Goal: Contribute content: Contribute content

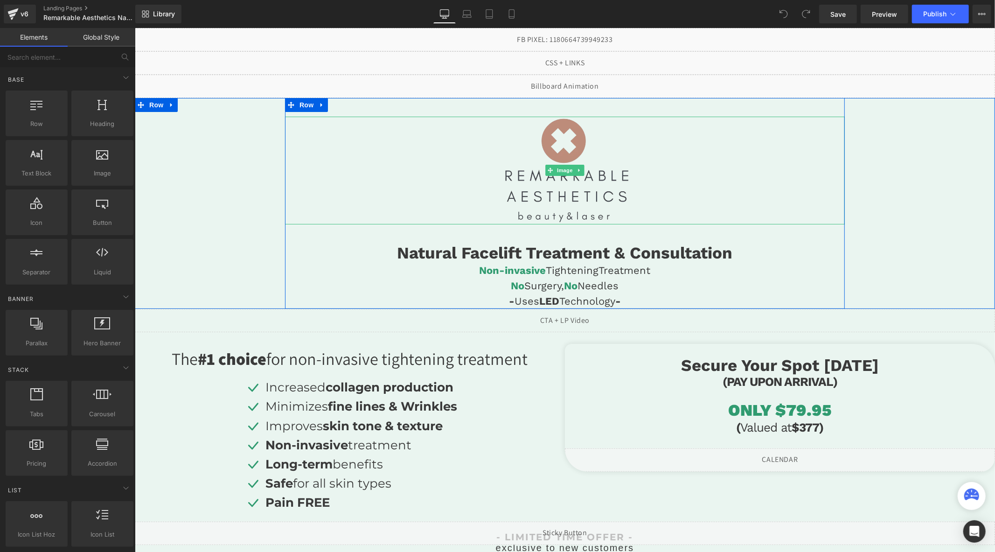
click at [557, 153] on img at bounding box center [565, 170] width 140 height 108
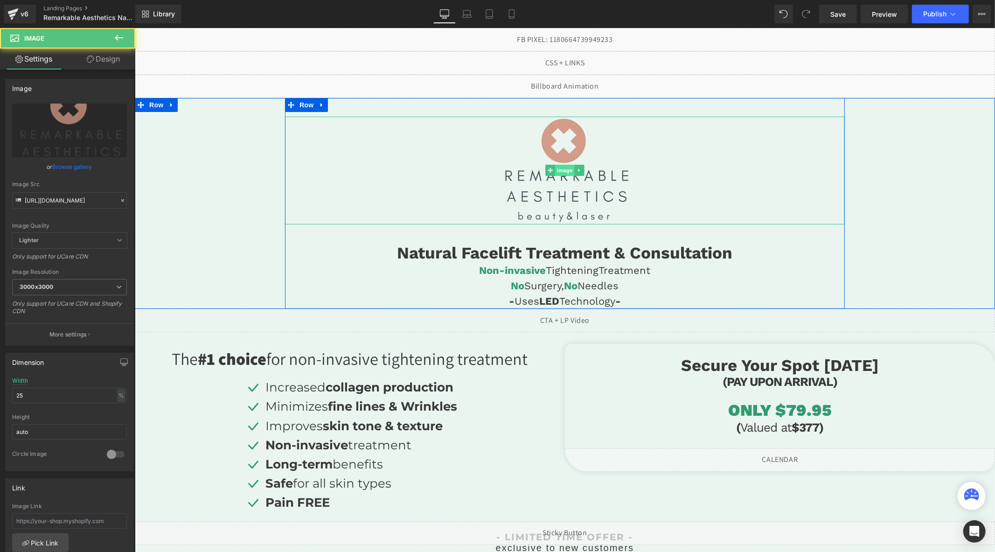
click at [558, 167] on span "Image" at bounding box center [565, 169] width 20 height 11
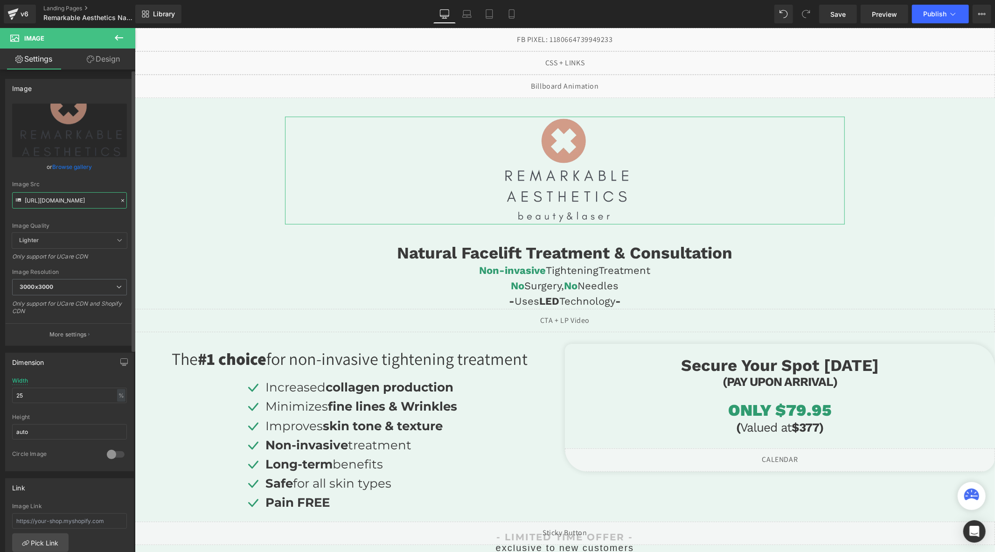
click at [85, 203] on input "[URL][DOMAIN_NAME]" at bounding box center [69, 200] width 115 height 16
drag, startPoint x: 85, startPoint y: 203, endPoint x: 91, endPoint y: 204, distance: 6.2
click at [95, 204] on input "[URL][DOMAIN_NAME]" at bounding box center [69, 200] width 115 height 16
click at [88, 203] on input "[URL][DOMAIN_NAME]" at bounding box center [69, 200] width 115 height 16
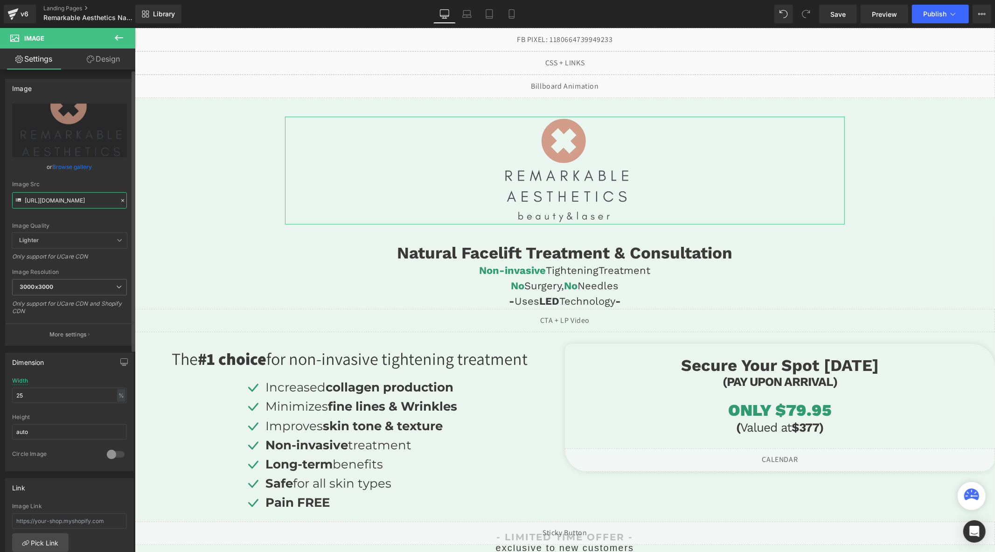
scroll to position [0, 109]
drag, startPoint x: 90, startPoint y: 202, endPoint x: 103, endPoint y: 202, distance: 13.1
click at [103, 202] on input "[URL][DOMAIN_NAME]" at bounding box center [69, 200] width 115 height 16
click at [91, 201] on input "[URL][DOMAIN_NAME]" at bounding box center [69, 200] width 115 height 16
drag, startPoint x: 99, startPoint y: 201, endPoint x: 109, endPoint y: 203, distance: 9.9
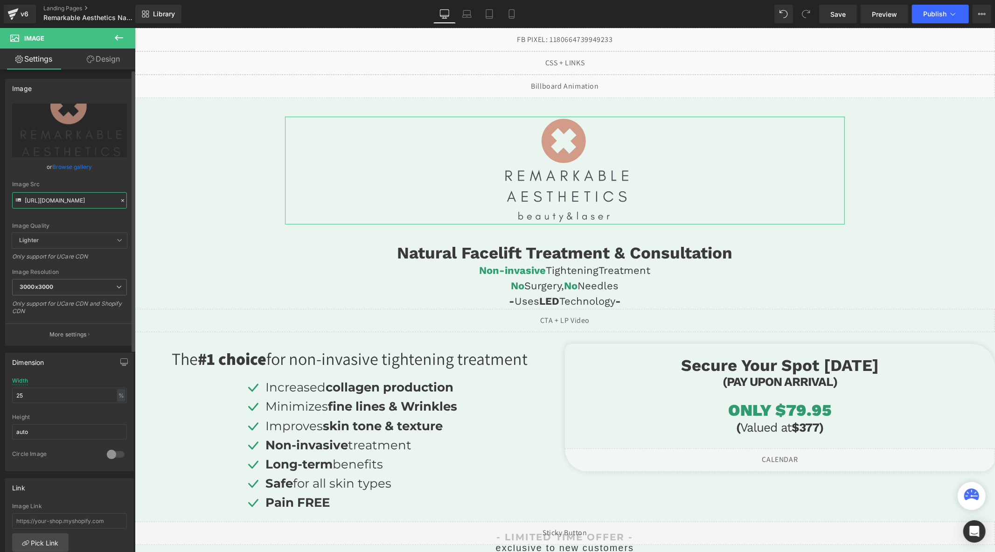
click at [109, 203] on input "[URL][DOMAIN_NAME]" at bounding box center [69, 200] width 115 height 16
click at [94, 200] on input "[URL][DOMAIN_NAME]" at bounding box center [69, 200] width 115 height 16
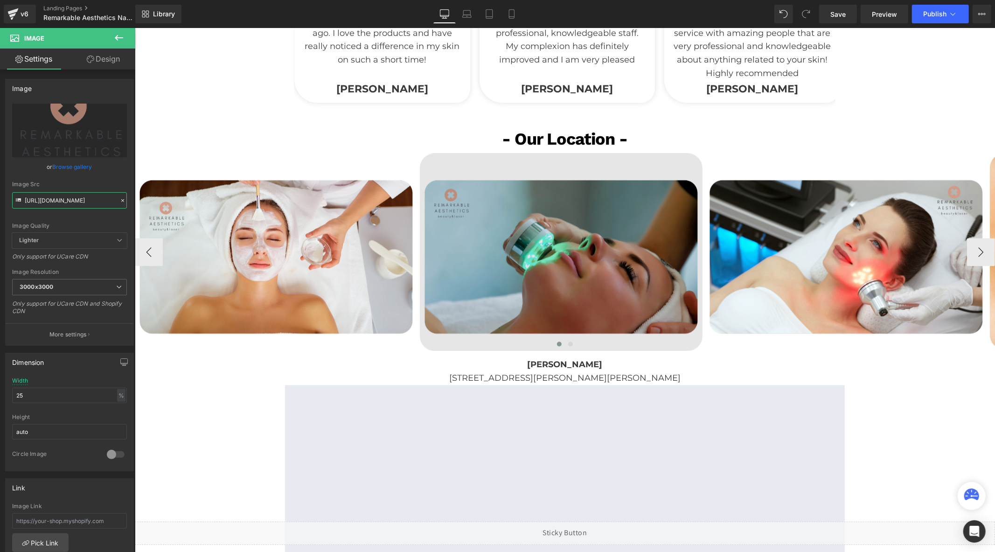
scroll to position [1607, 0]
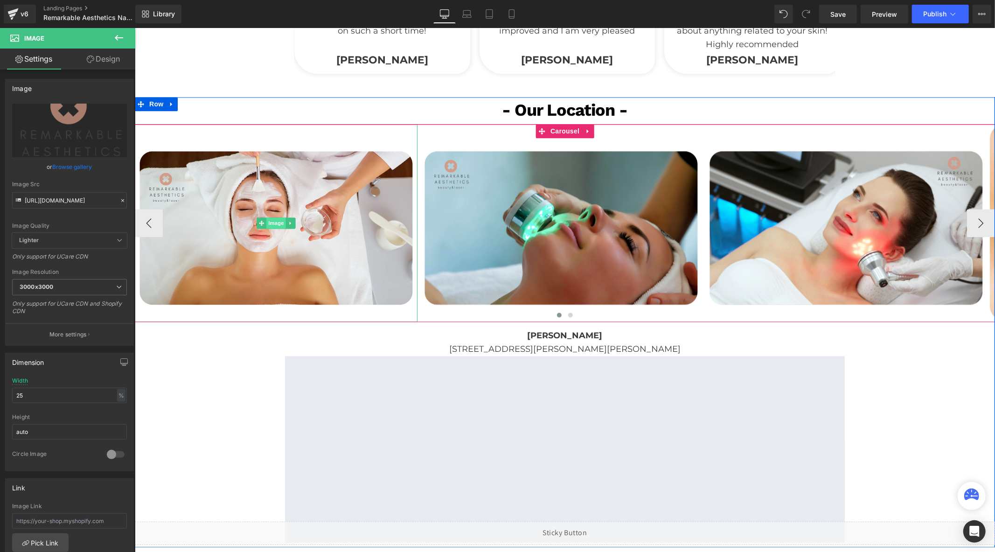
click at [268, 220] on span "Image" at bounding box center [276, 222] width 20 height 11
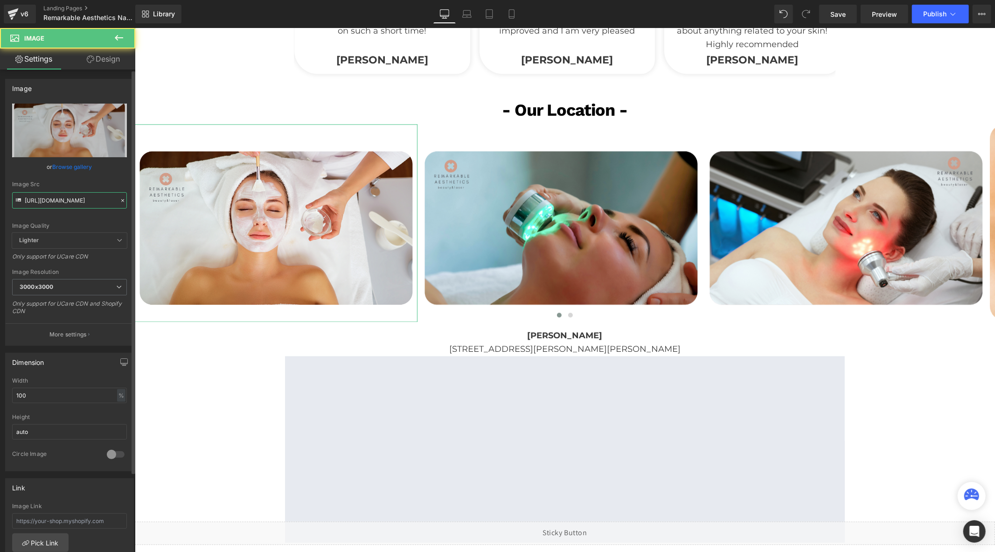
click at [89, 201] on input "[URL][DOMAIN_NAME]" at bounding box center [69, 200] width 115 height 16
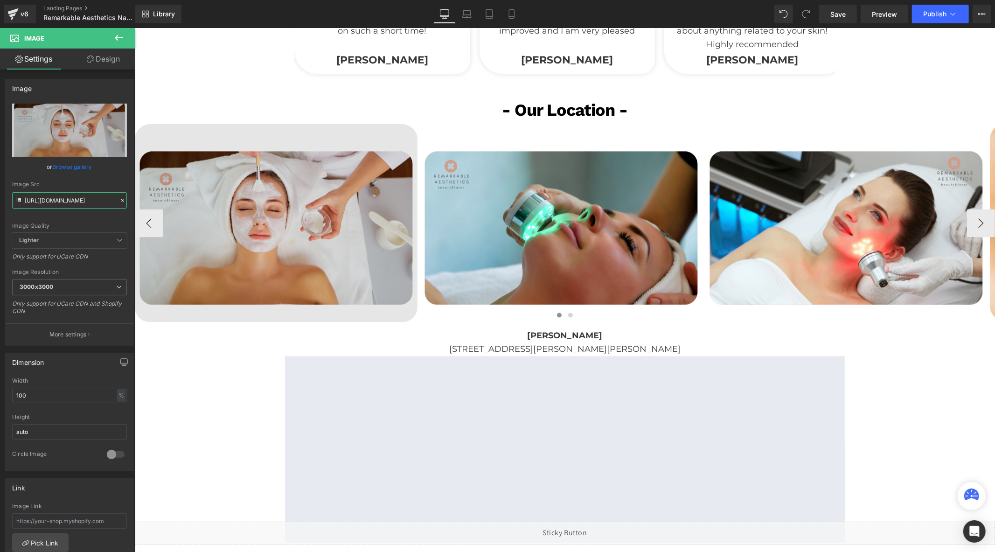
paste input ".png?v=1756911052"
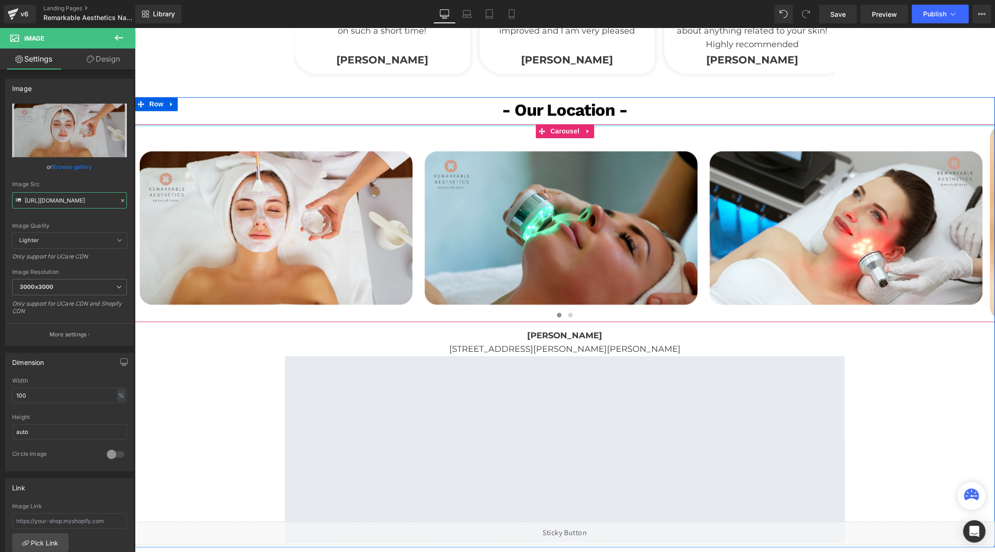
scroll to position [0, 144]
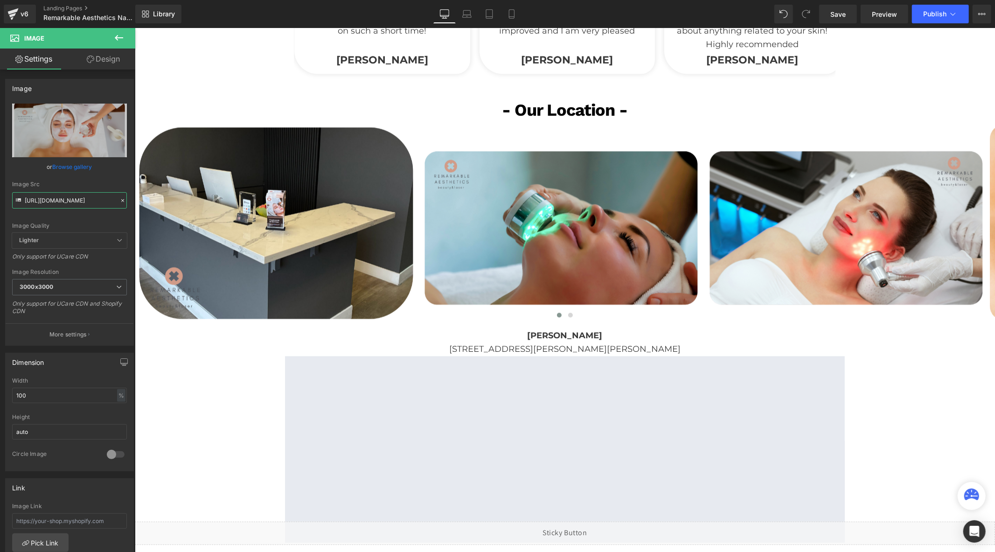
type input "[URL][DOMAIN_NAME]"
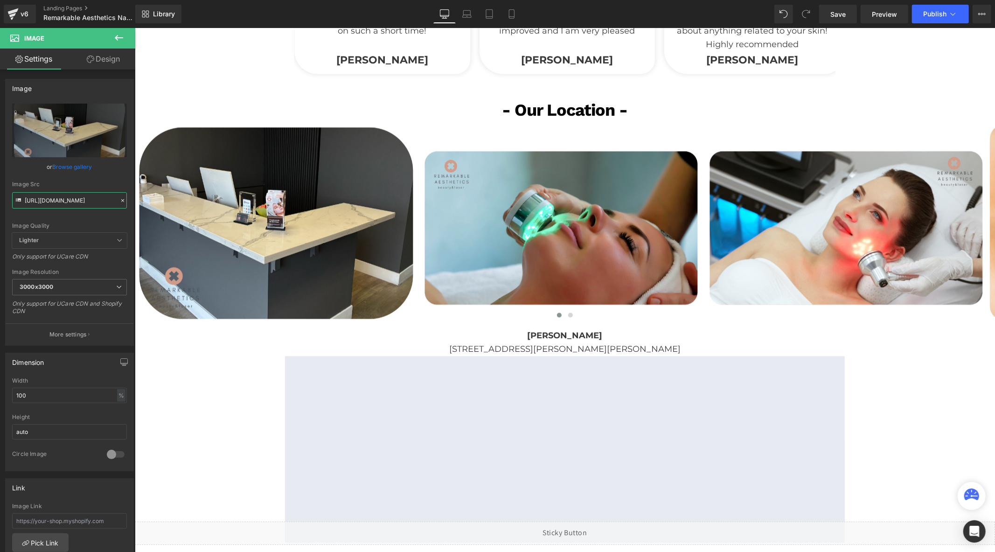
scroll to position [0, 0]
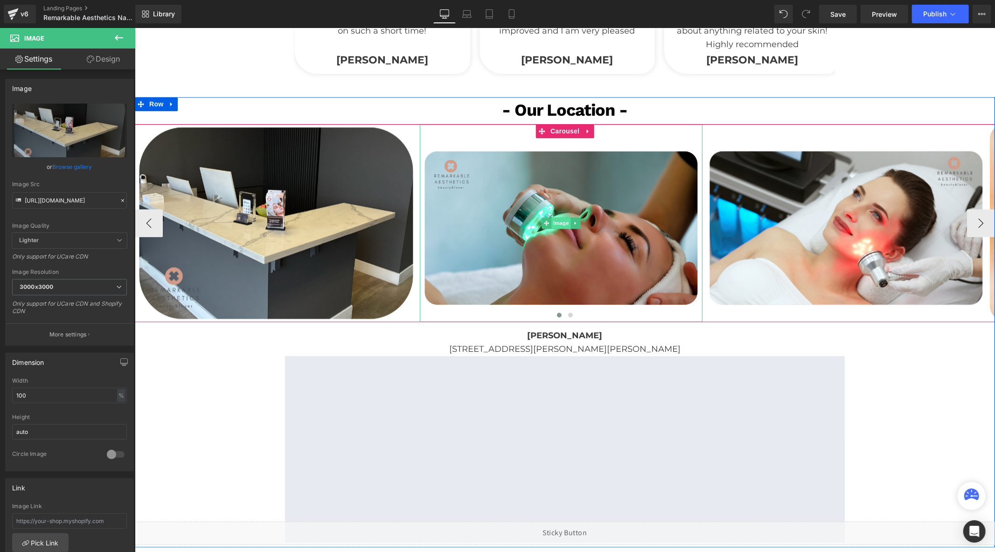
click at [560, 222] on span "Image" at bounding box center [561, 222] width 20 height 11
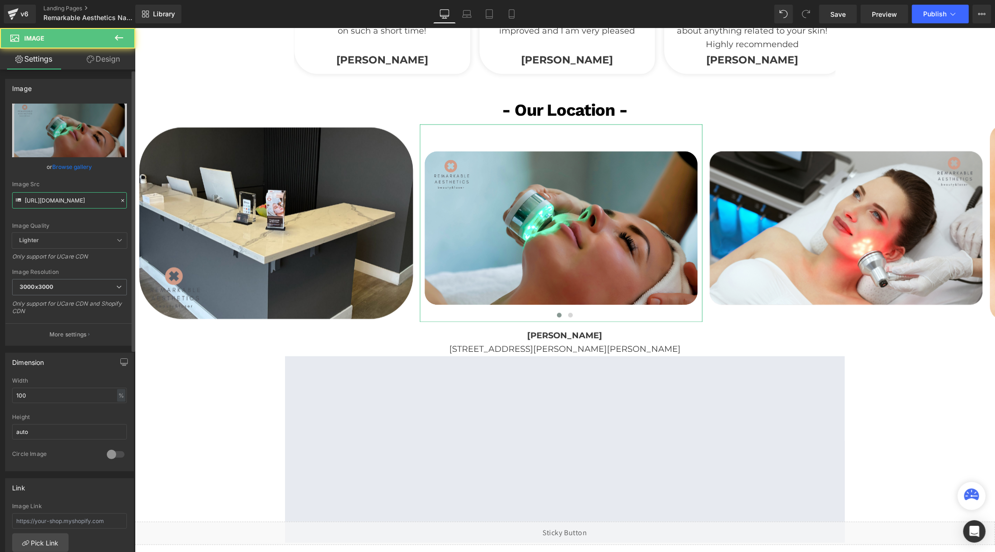
click at [97, 197] on input "[URL][DOMAIN_NAME]" at bounding box center [69, 200] width 115 height 16
paste input "text"
type input "[URL][DOMAIN_NAME]"
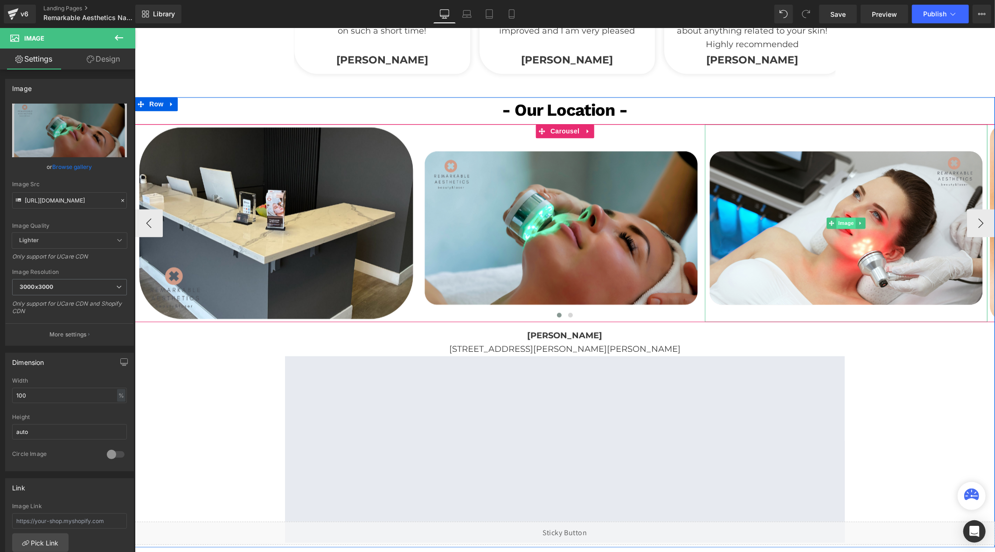
click at [844, 222] on span "Image" at bounding box center [846, 222] width 20 height 11
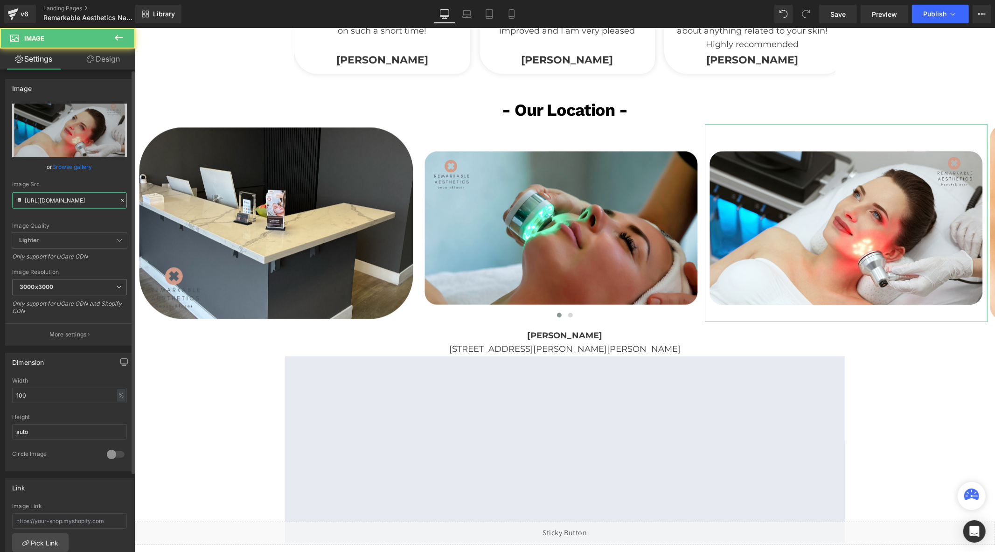
click at [95, 203] on input "[URL][DOMAIN_NAME]" at bounding box center [69, 200] width 115 height 16
paste input "_3.png?v=1756911052"
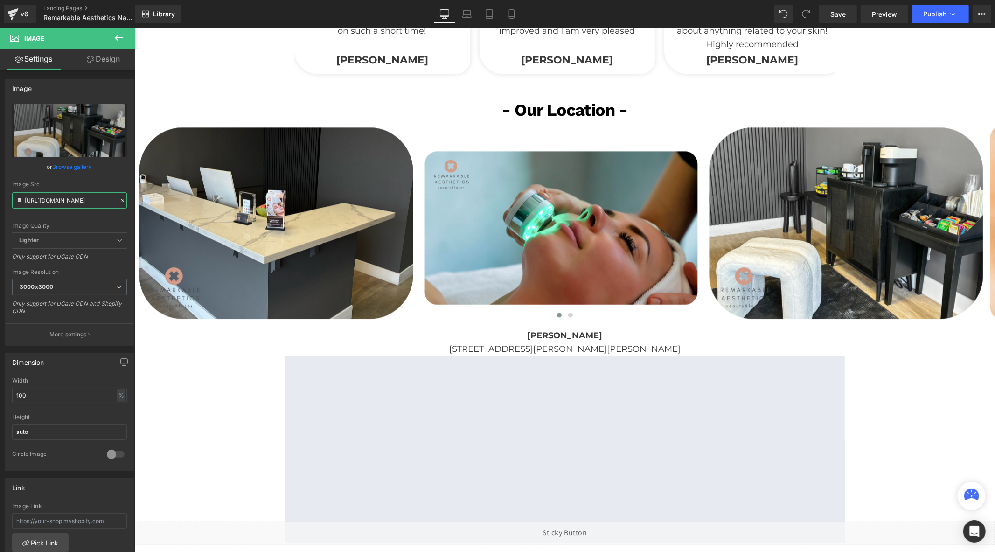
type input "[URL][DOMAIN_NAME]"
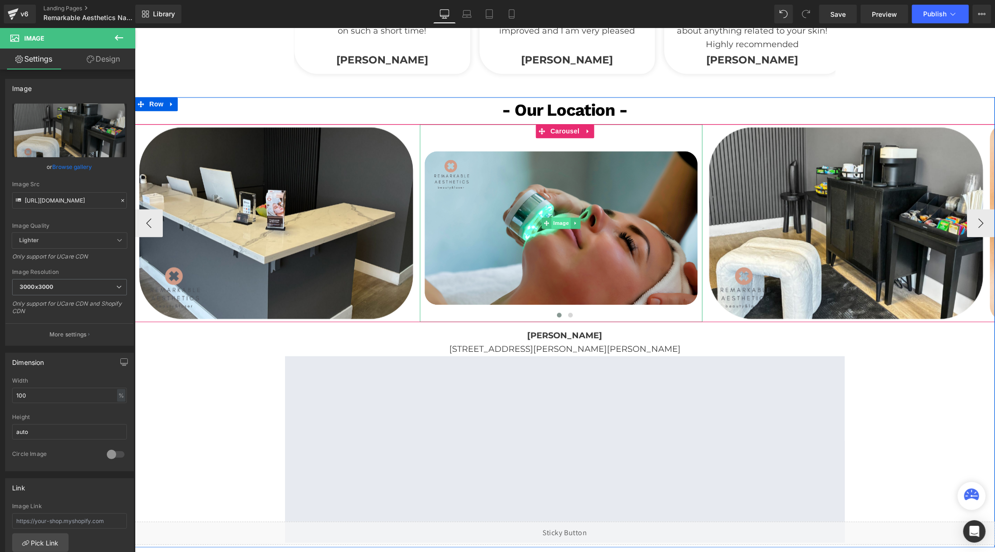
click at [555, 221] on span "Image" at bounding box center [561, 222] width 20 height 11
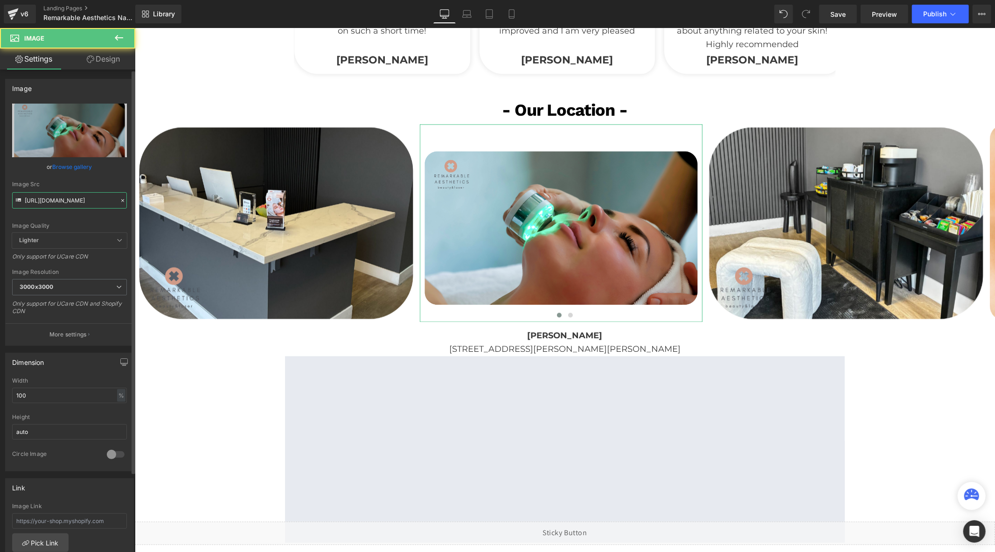
click at [91, 197] on input "[URL][DOMAIN_NAME]" at bounding box center [69, 200] width 115 height 16
paste input "_2.png?v=1756911052"
type input "[URL][DOMAIN_NAME]"
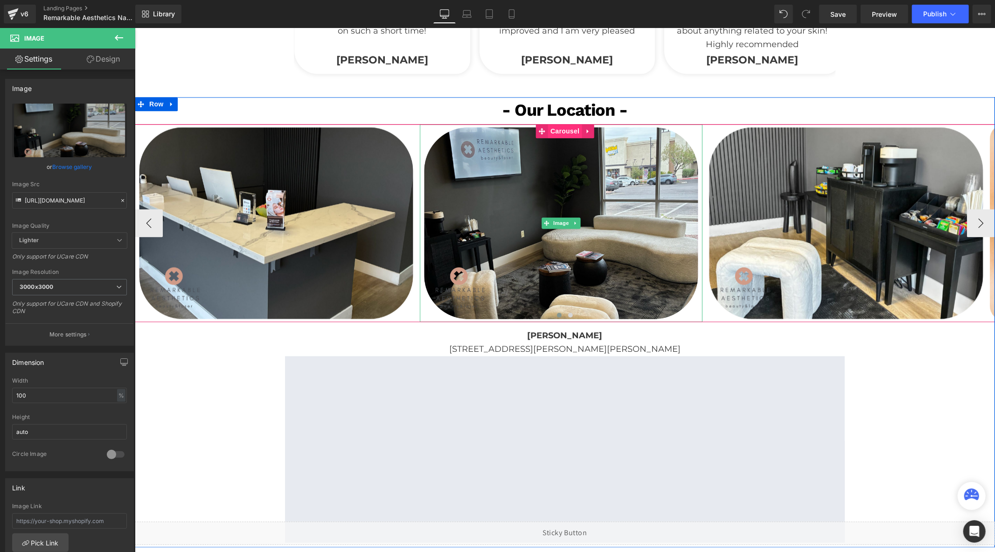
click at [562, 128] on span "Carousel" at bounding box center [565, 131] width 34 height 14
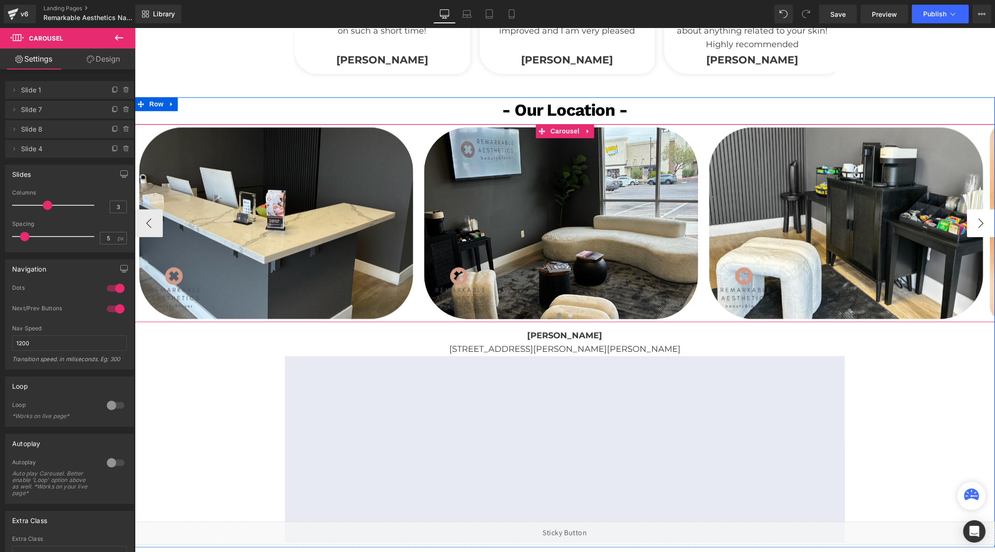
click at [981, 220] on button "›" at bounding box center [981, 223] width 28 height 28
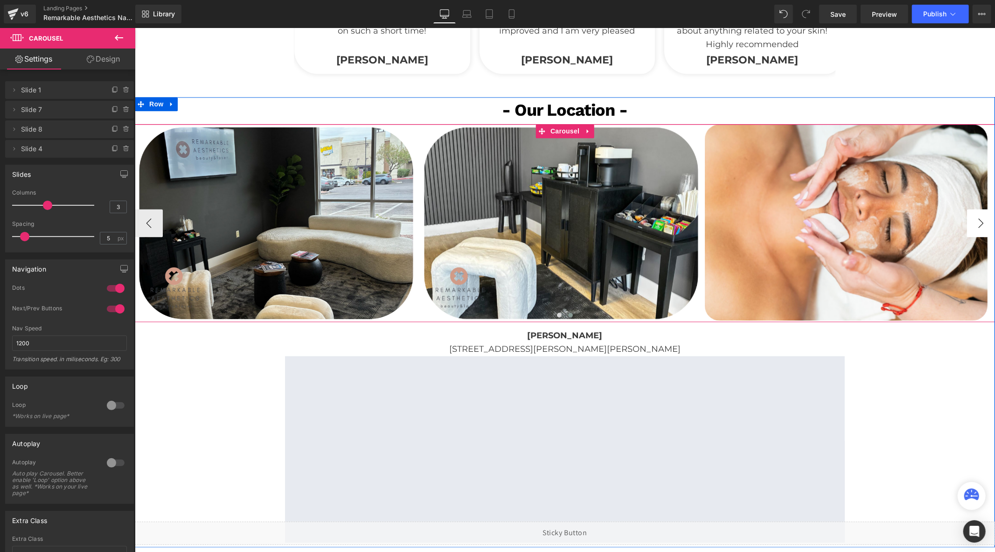
click at [973, 221] on button "›" at bounding box center [981, 223] width 28 height 28
click at [565, 127] on span "Carousel" at bounding box center [565, 131] width 34 height 14
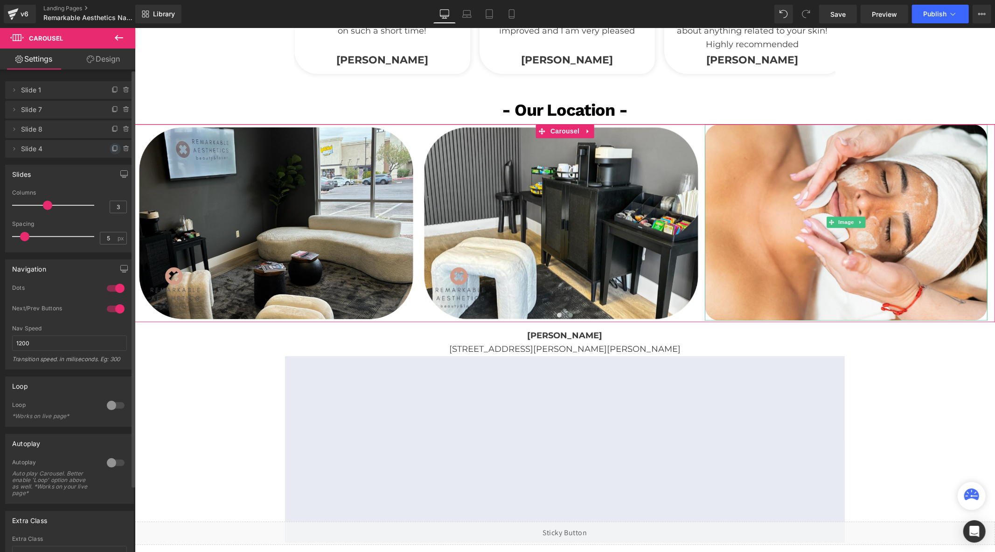
click at [112, 150] on icon at bounding box center [115, 148] width 7 height 7
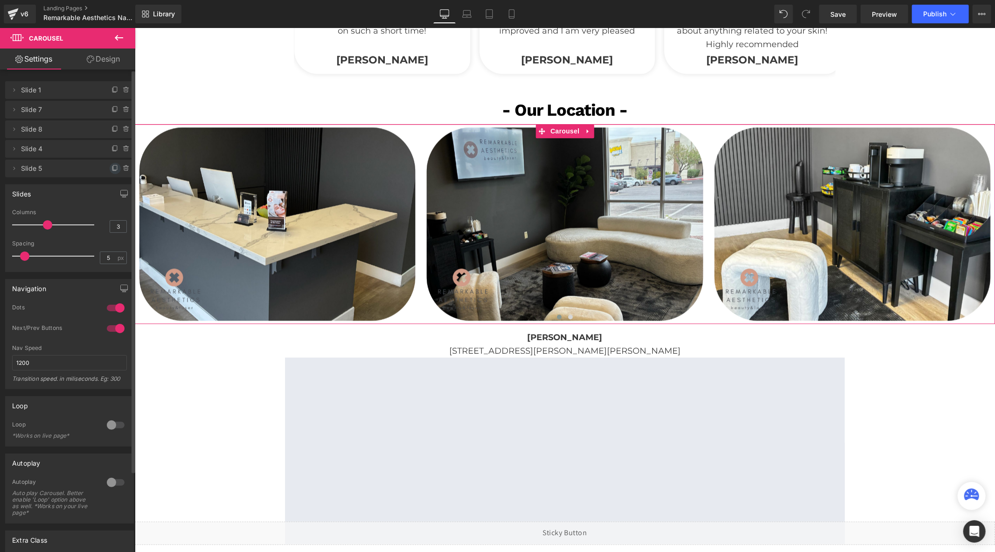
click at [112, 169] on icon at bounding box center [115, 168] width 7 height 7
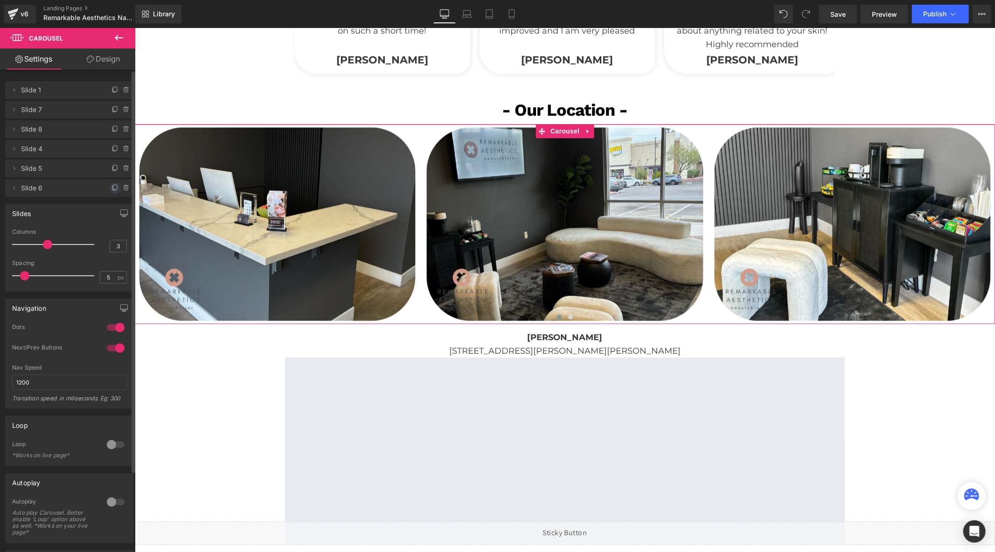
click at [112, 189] on icon at bounding box center [115, 187] width 7 height 7
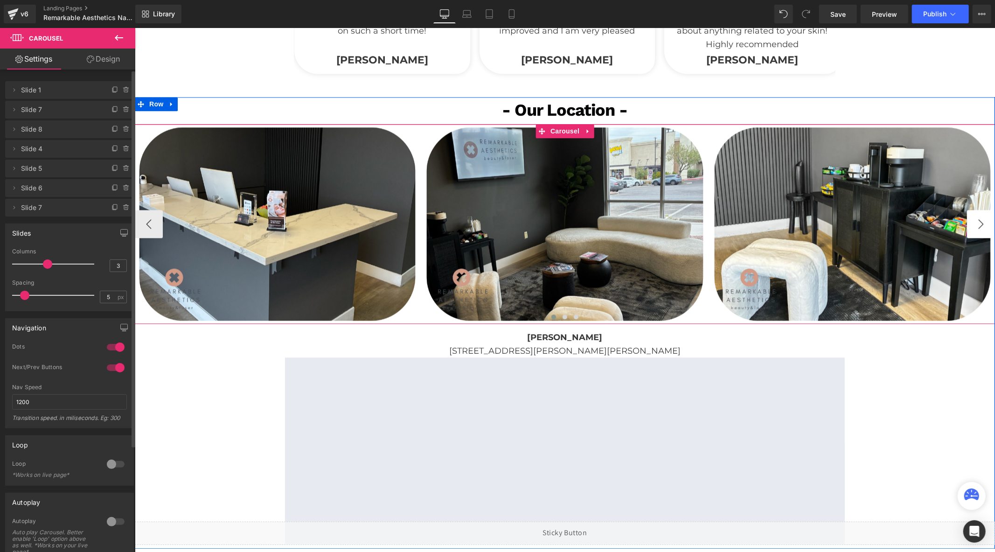
click at [975, 223] on button "›" at bounding box center [981, 224] width 28 height 28
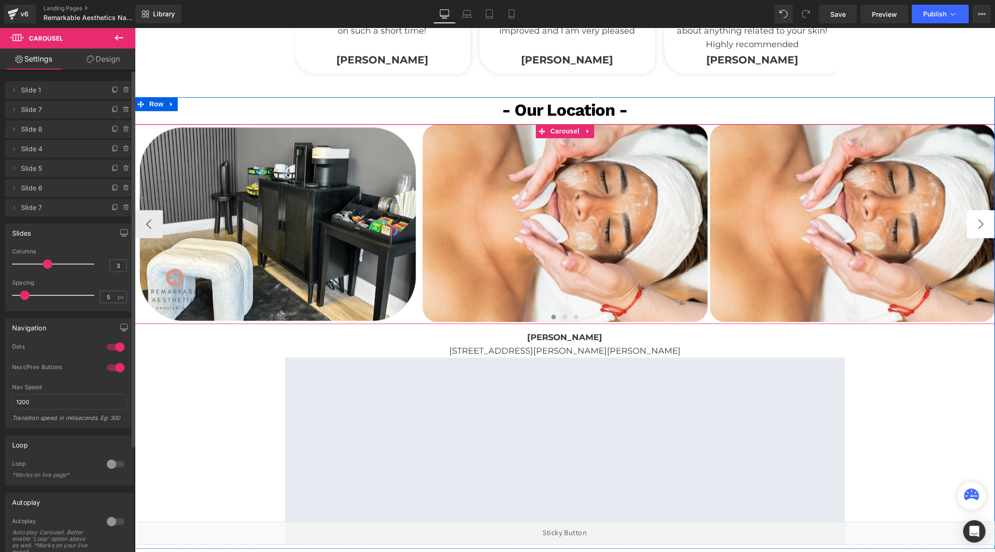
click at [975, 223] on button "›" at bounding box center [981, 224] width 28 height 28
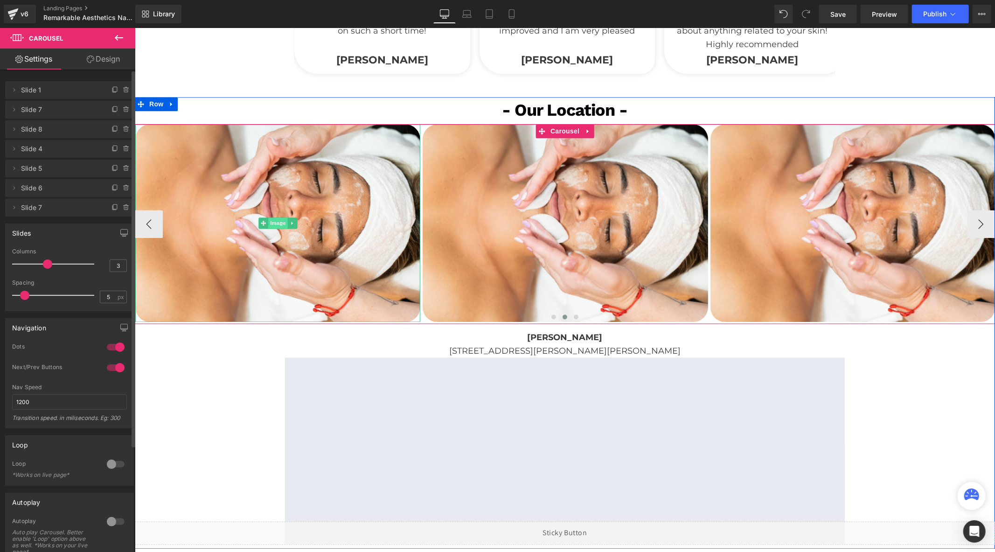
click at [270, 217] on span "Image" at bounding box center [278, 222] width 20 height 11
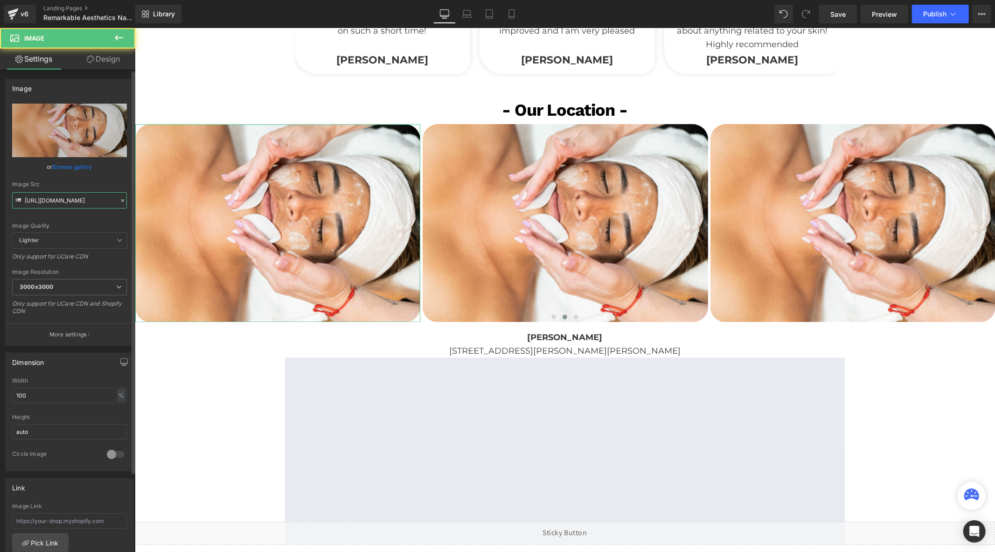
click at [71, 203] on input "[URL][DOMAIN_NAME]" at bounding box center [69, 200] width 115 height 16
paste input "Remarkable_4.png?v=1756911052"
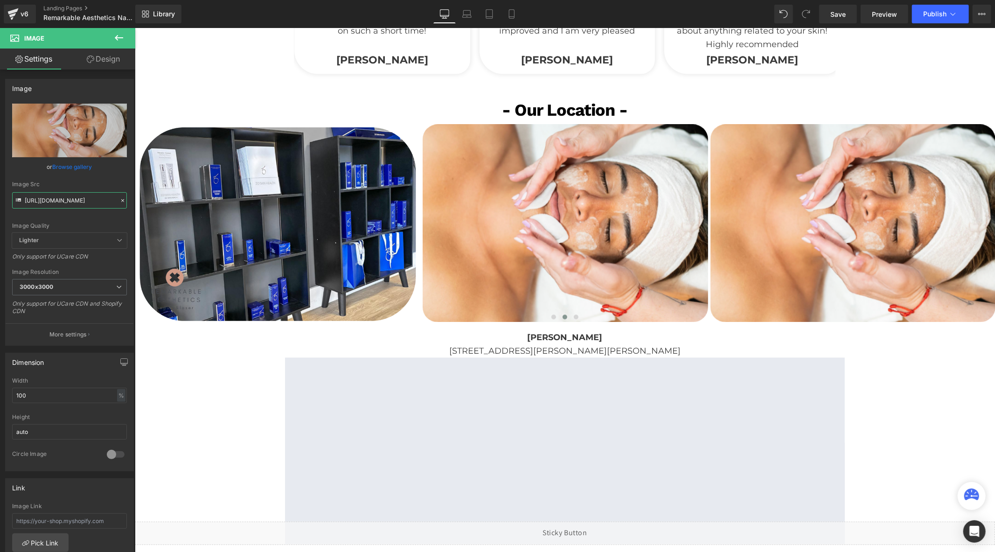
type input "[URL][DOMAIN_NAME]"
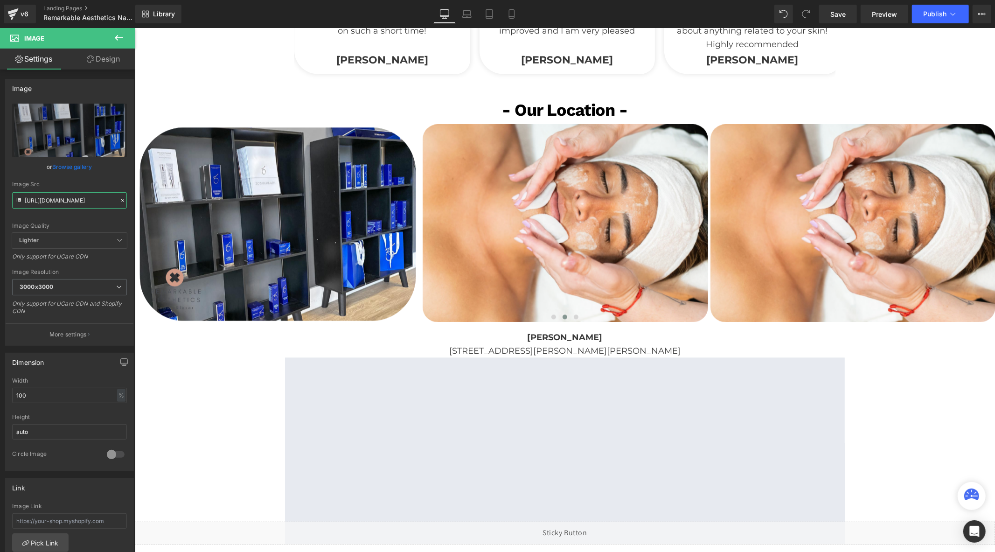
scroll to position [0, 0]
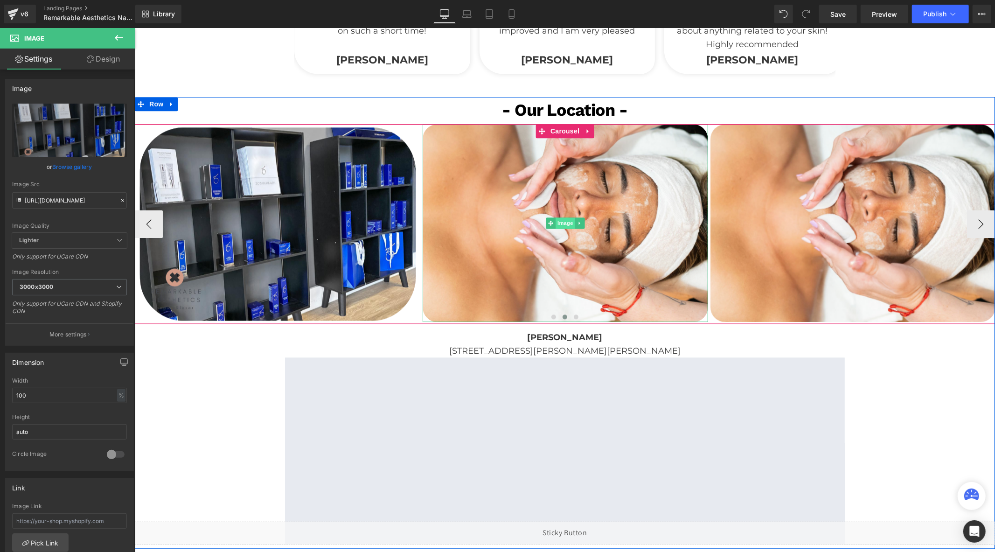
click at [557, 219] on span "Image" at bounding box center [565, 222] width 20 height 11
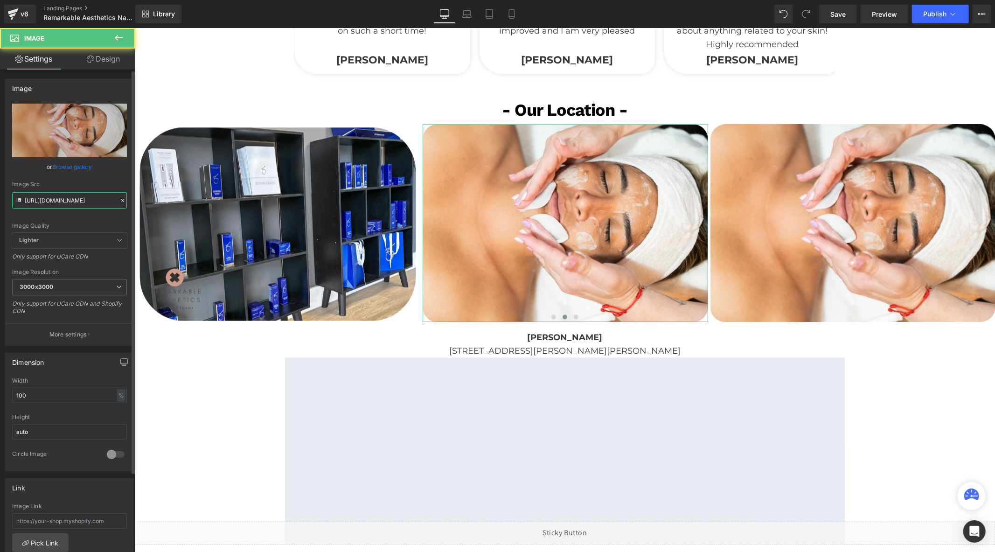
click at [81, 198] on input "[URL][DOMAIN_NAME]" at bounding box center [69, 200] width 115 height 16
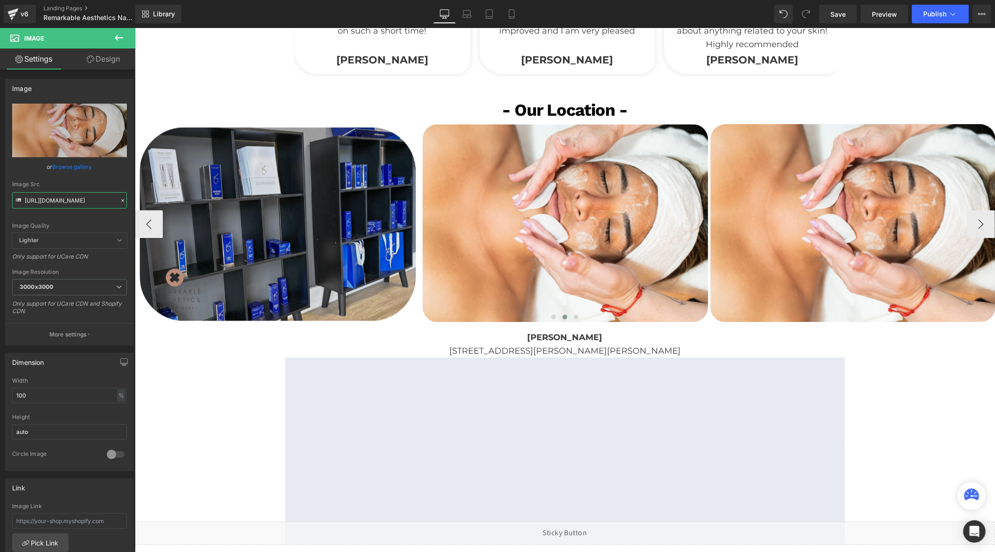
paste input "text"
type input "[URL][DOMAIN_NAME]"
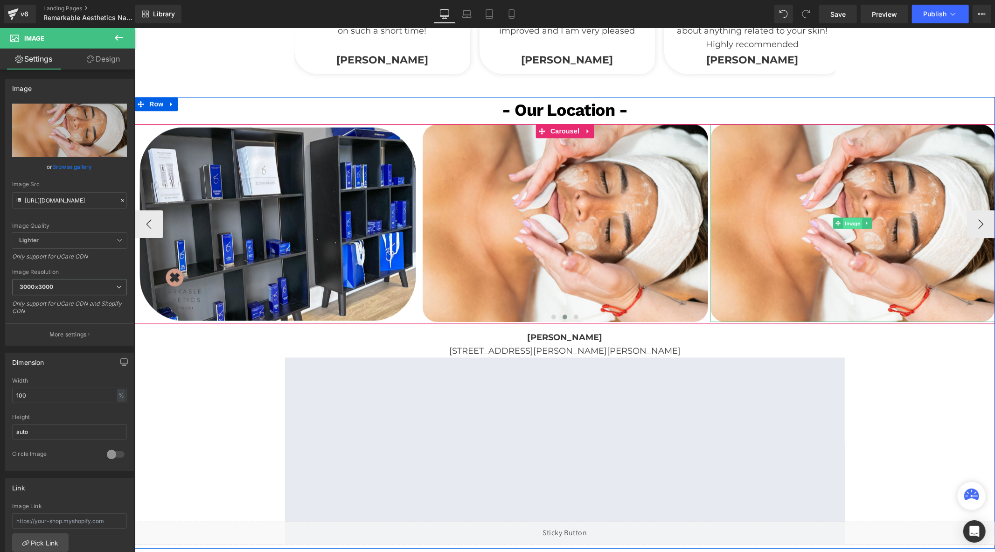
click at [843, 222] on span "Image" at bounding box center [853, 222] width 20 height 11
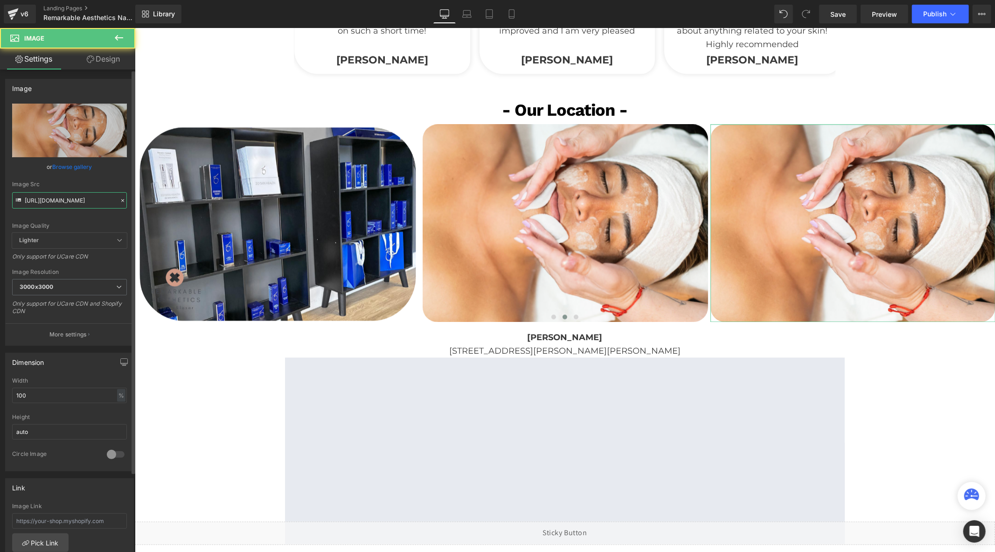
click at [85, 197] on input "[URL][DOMAIN_NAME]" at bounding box center [69, 200] width 115 height 16
paste input "Remarkable_6.png?v=1756911052"
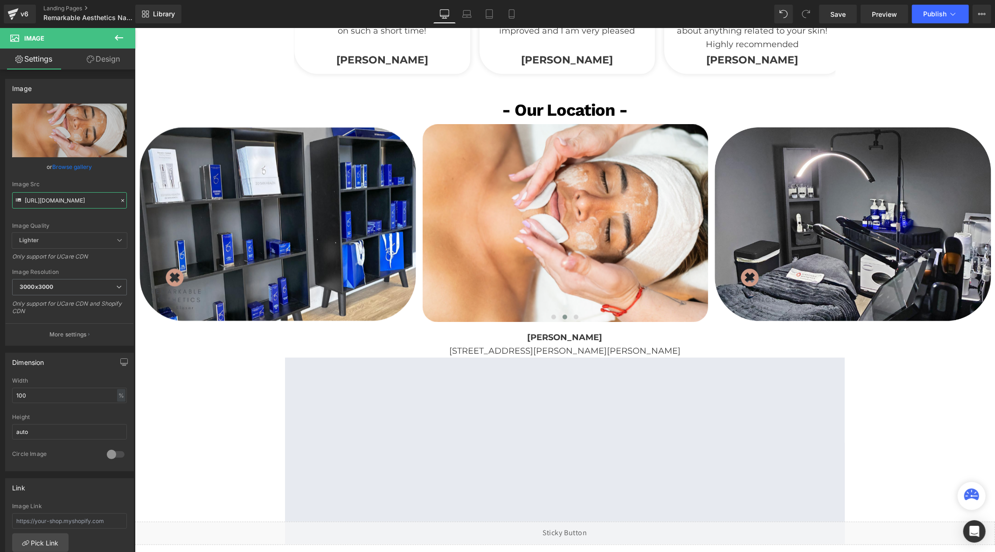
type input "[URL][DOMAIN_NAME]"
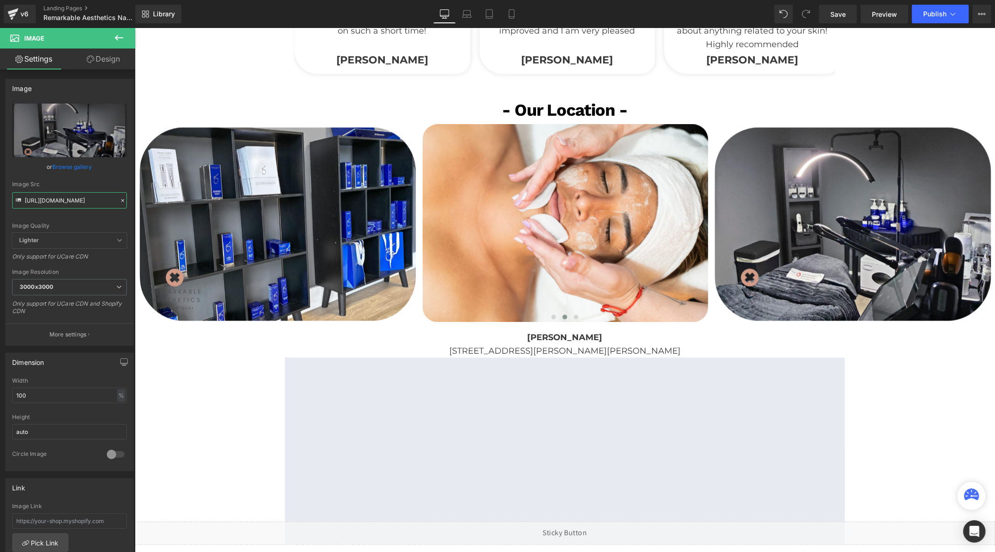
scroll to position [0, 0]
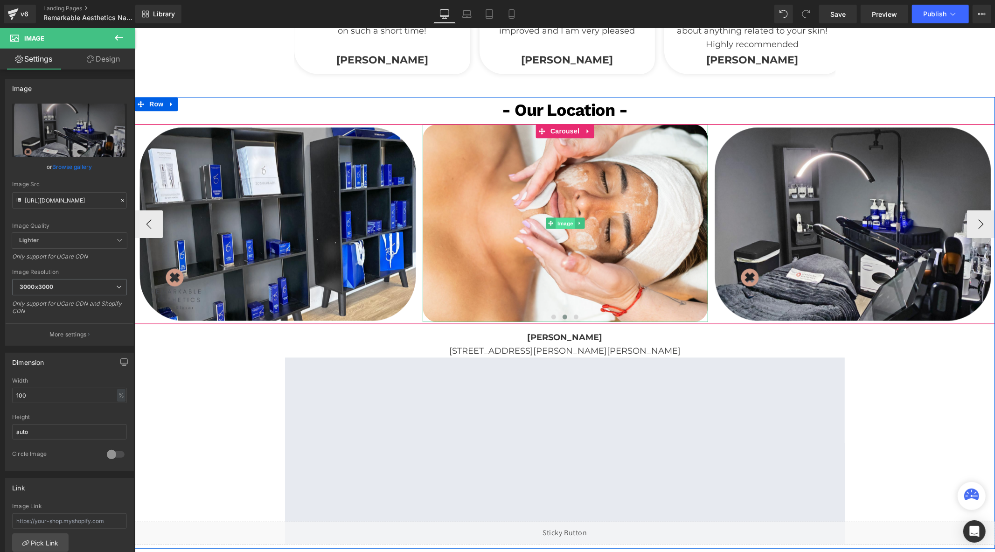
click at [560, 220] on span "Image" at bounding box center [565, 222] width 20 height 11
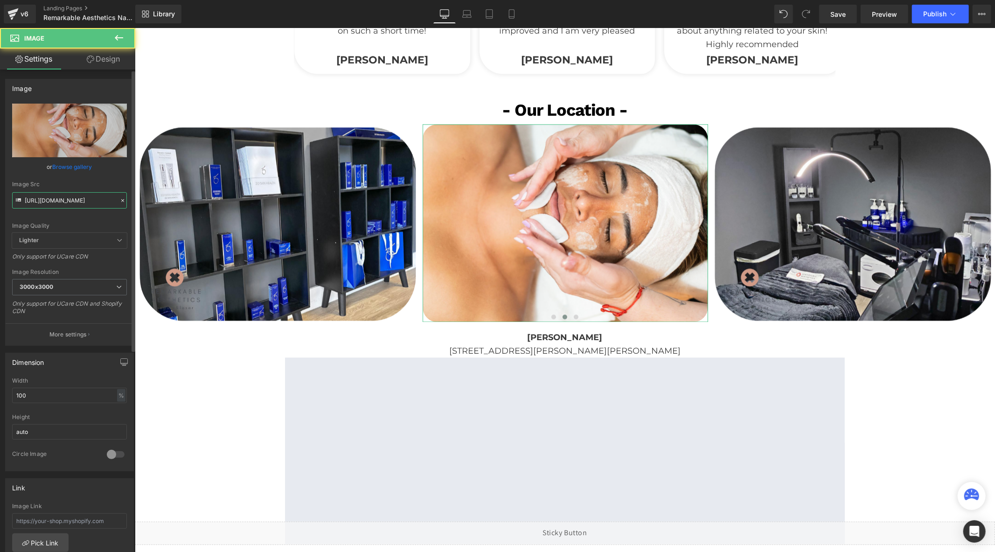
click at [84, 199] on input "[URL][DOMAIN_NAME]" at bounding box center [69, 200] width 115 height 16
paste input "Remarkable_5.png?v=1756911052"
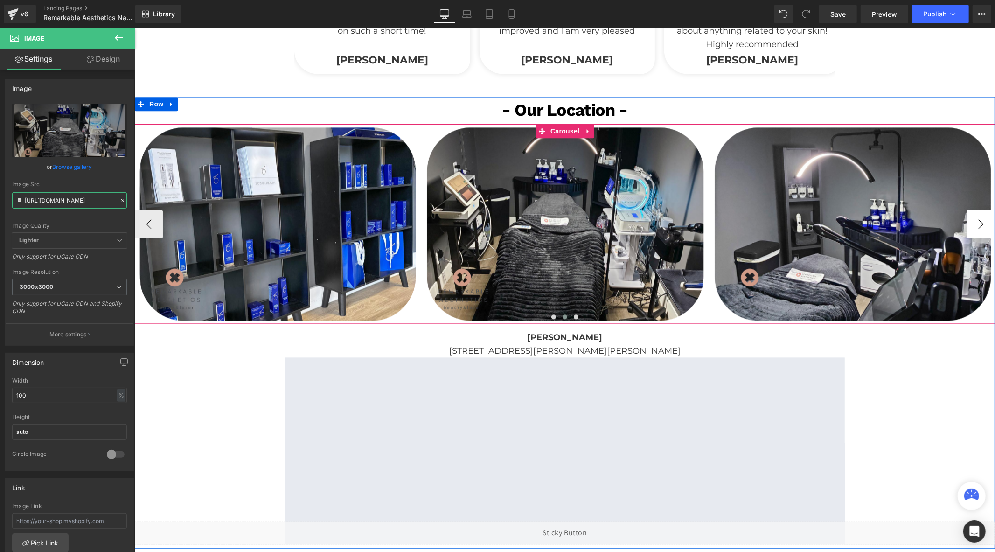
type input "[URL][DOMAIN_NAME]"
click at [972, 225] on button "›" at bounding box center [981, 224] width 28 height 28
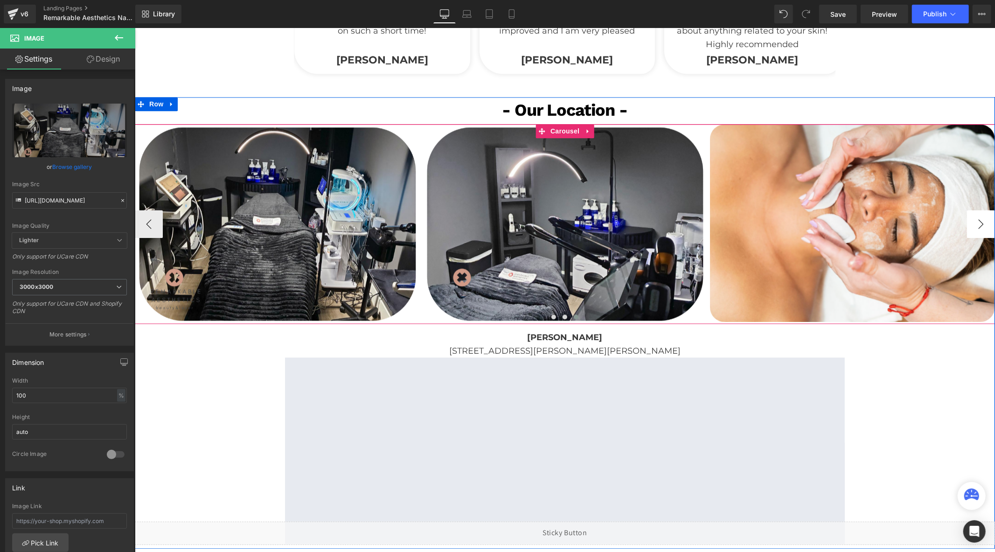
click at [972, 225] on button "›" at bounding box center [981, 224] width 28 height 28
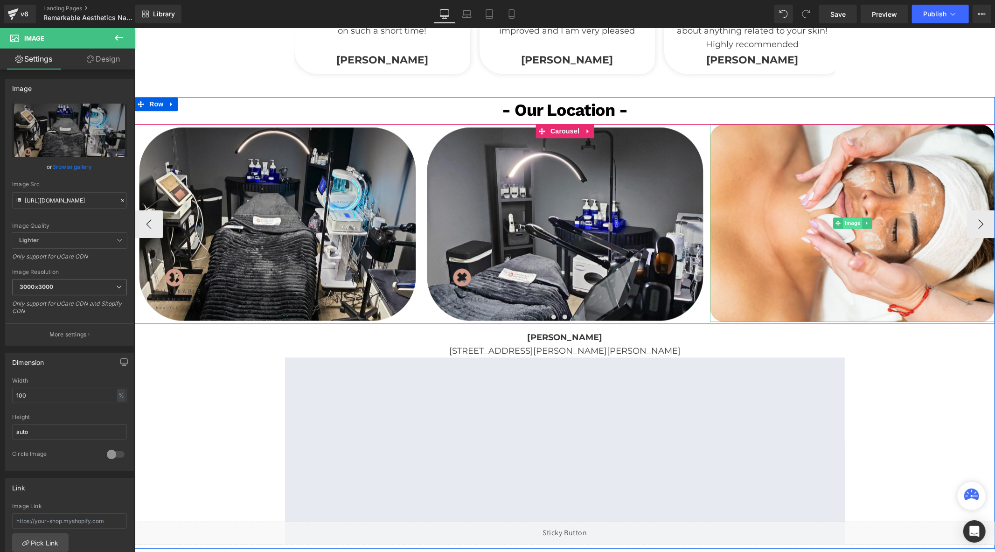
click at [844, 224] on span "Image" at bounding box center [853, 222] width 20 height 11
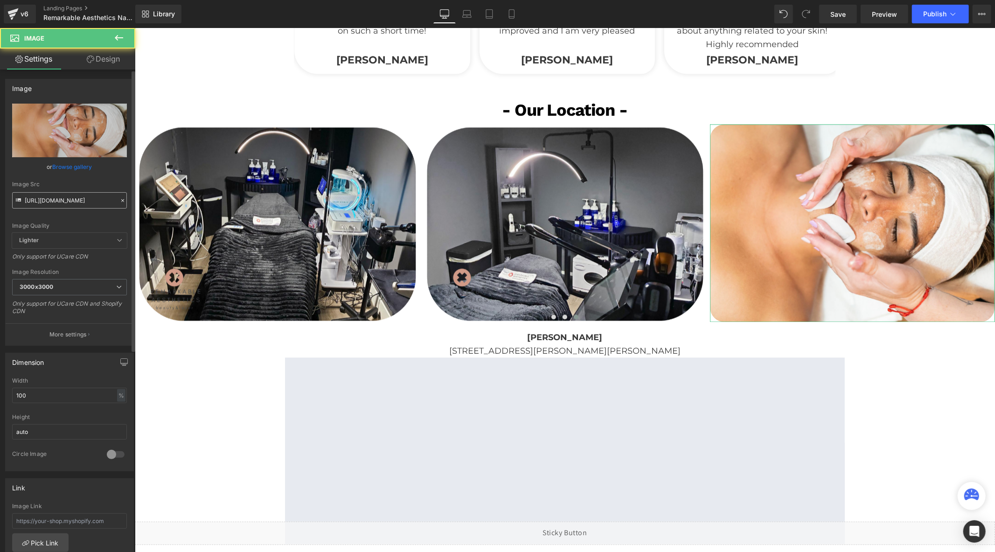
click at [80, 197] on input "[URL][DOMAIN_NAME]" at bounding box center [69, 200] width 115 height 16
type input "[URL][DOMAIN_NAME]"
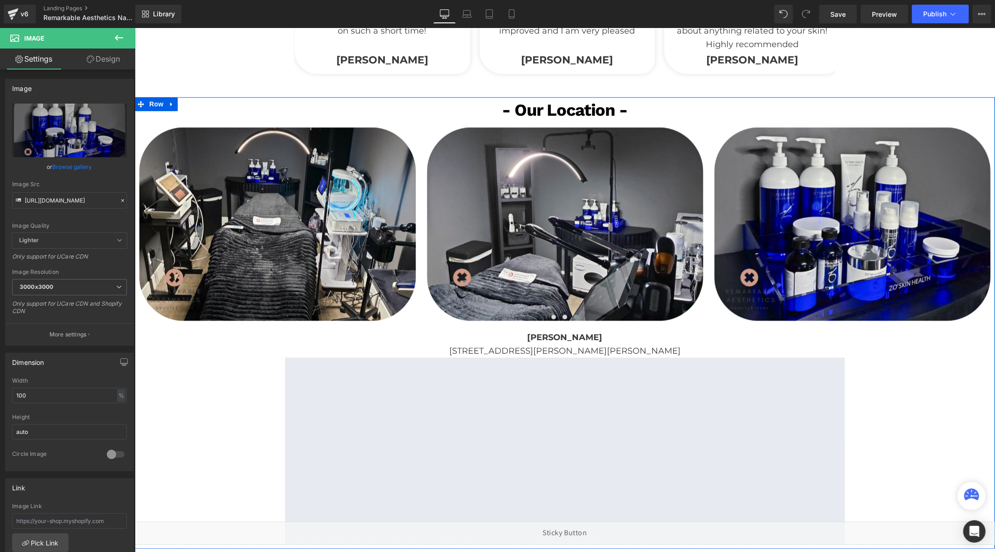
click at [236, 347] on div "- Our Location - Text [GEOGRAPHIC_DATA] Image Image Image" at bounding box center [564, 320] width 861 height 447
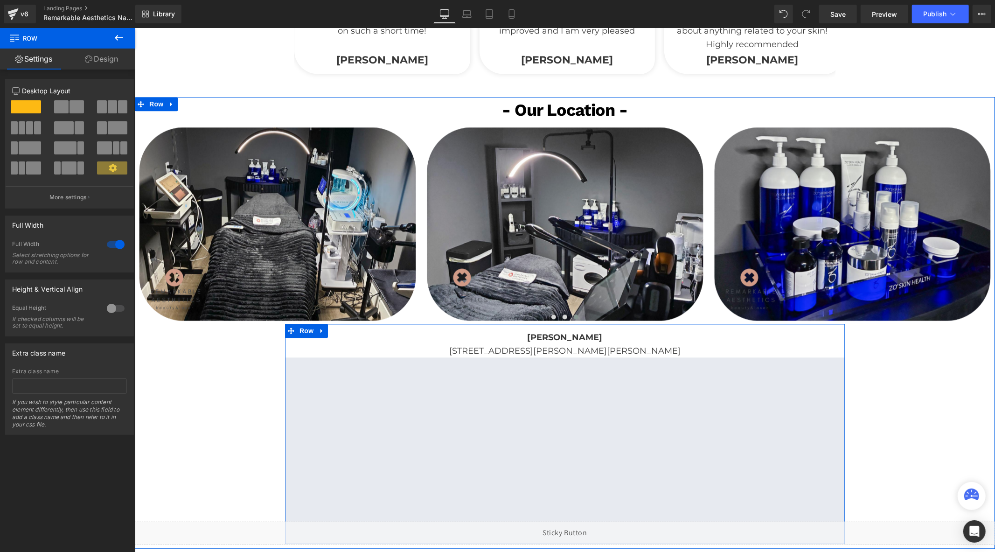
click at [134, 28] on div at bounding box center [134, 28] width 0 height 0
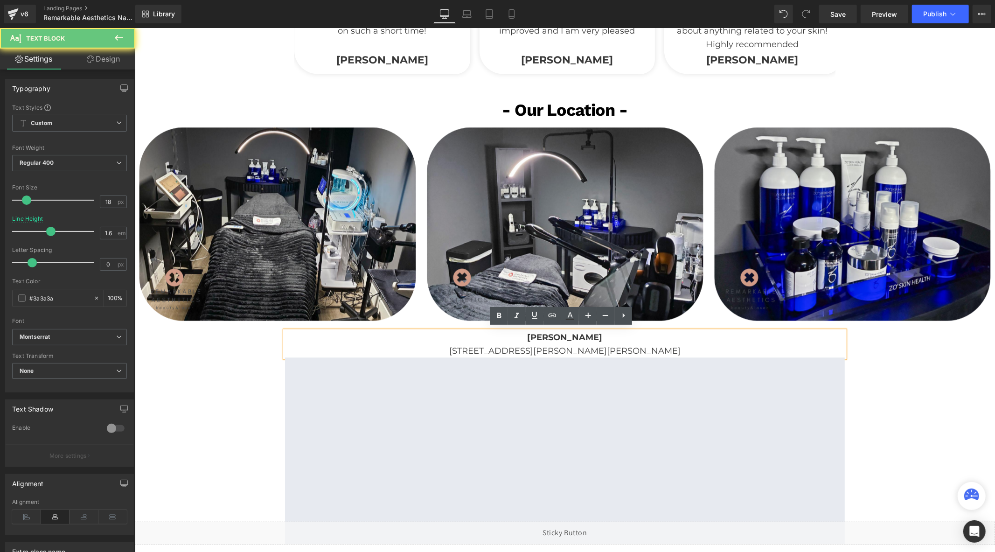
click at [609, 336] on p "[PERSON_NAME]" at bounding box center [565, 337] width 560 height 14
click at [578, 336] on b "[PERSON_NAME]" at bounding box center [564, 337] width 75 height 10
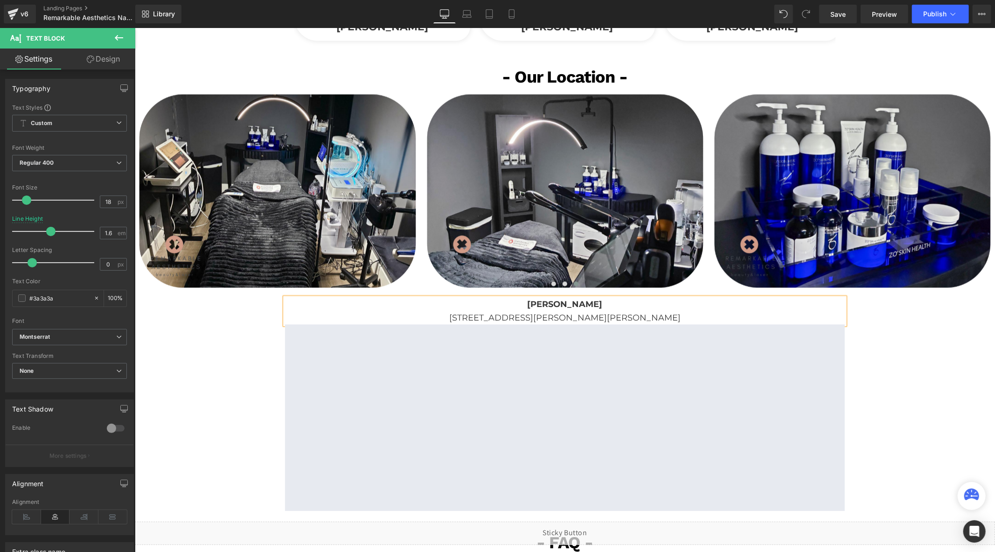
scroll to position [1659, 0]
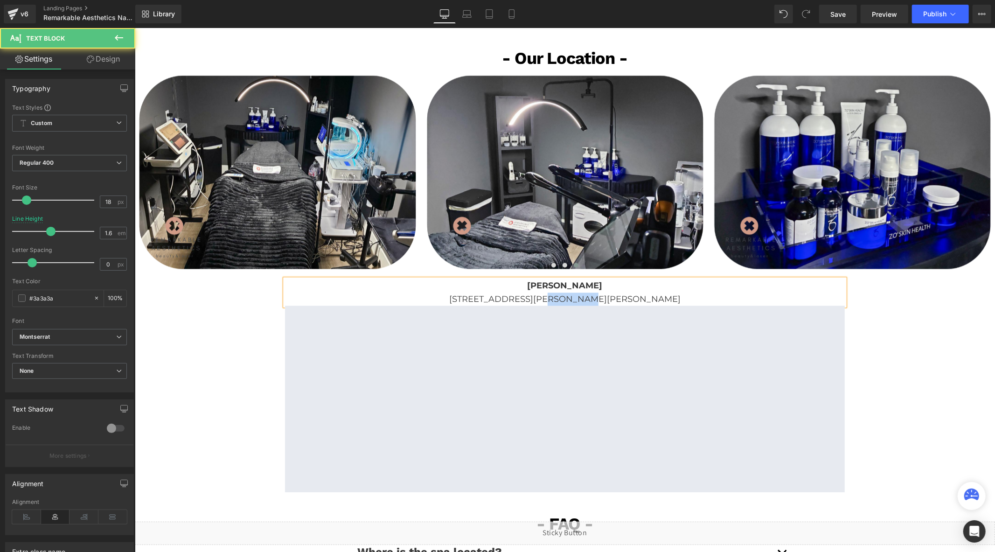
drag, startPoint x: 568, startPoint y: 297, endPoint x: 539, endPoint y: 297, distance: 29.4
click at [539, 297] on p "[STREET_ADDRESS][PERSON_NAME][PERSON_NAME]" at bounding box center [565, 299] width 560 height 14
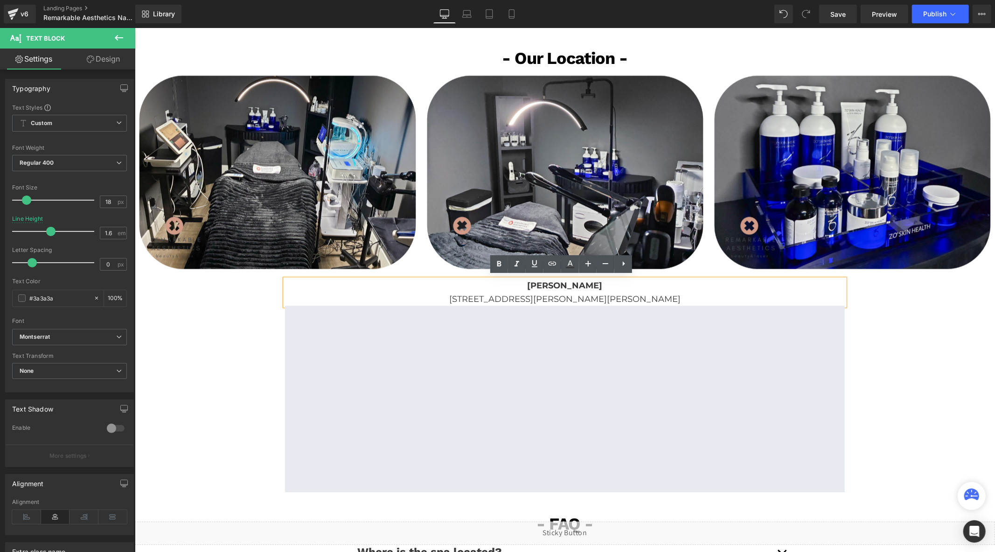
click at [588, 297] on p "[STREET_ADDRESS][PERSON_NAME][PERSON_NAME]" at bounding box center [565, 299] width 560 height 14
drag, startPoint x: 569, startPoint y: 296, endPoint x: 539, endPoint y: 295, distance: 30.3
click at [539, 295] on p "[STREET_ADDRESS][PERSON_NAME][PERSON_NAME]" at bounding box center [565, 299] width 560 height 14
click at [535, 300] on p "[STREET_ADDRESS][PERSON_NAME][PERSON_NAME]" at bounding box center [565, 299] width 560 height 14
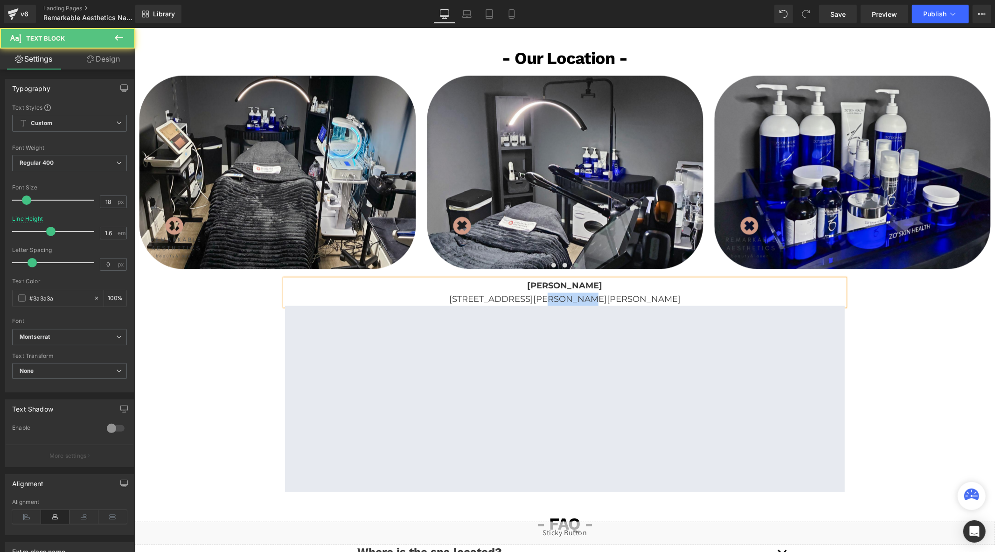
drag, startPoint x: 569, startPoint y: 297, endPoint x: 537, endPoint y: 298, distance: 31.8
click at [537, 298] on p "[STREET_ADDRESS][PERSON_NAME][PERSON_NAME]" at bounding box center [565, 299] width 560 height 14
click at [554, 299] on p "[STREET_ADDRESS][PERSON_NAME][PERSON_NAME]" at bounding box center [565, 299] width 560 height 14
click at [602, 300] on p "[STREET_ADDRESS][PERSON_NAME][PERSON_NAME]" at bounding box center [565, 299] width 560 height 14
click at [651, 297] on p "[STREET_ADDRESS][PERSON_NAME][PERSON_NAME]" at bounding box center [565, 299] width 560 height 14
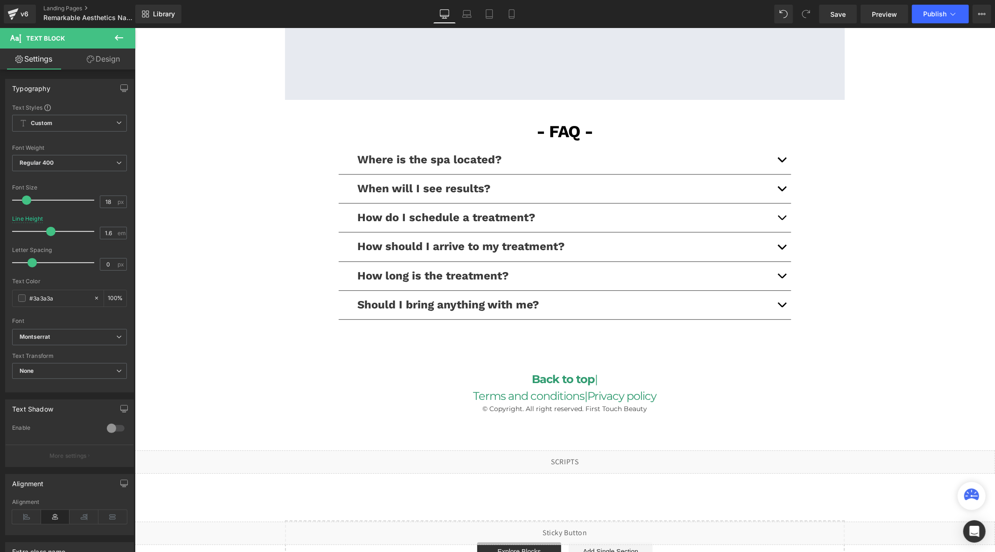
scroll to position [2074, 0]
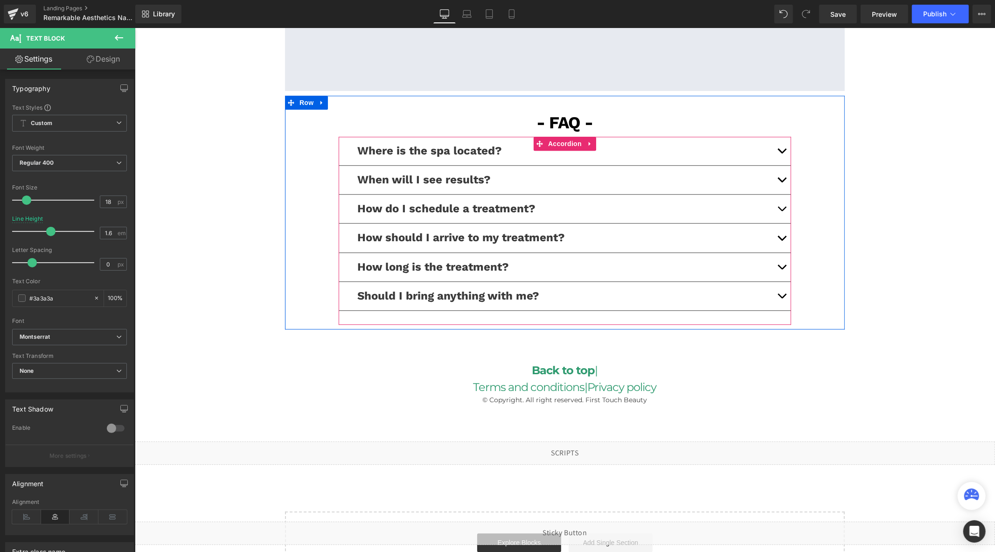
click at [782, 153] on span "button" at bounding box center [782, 153] width 0 height 0
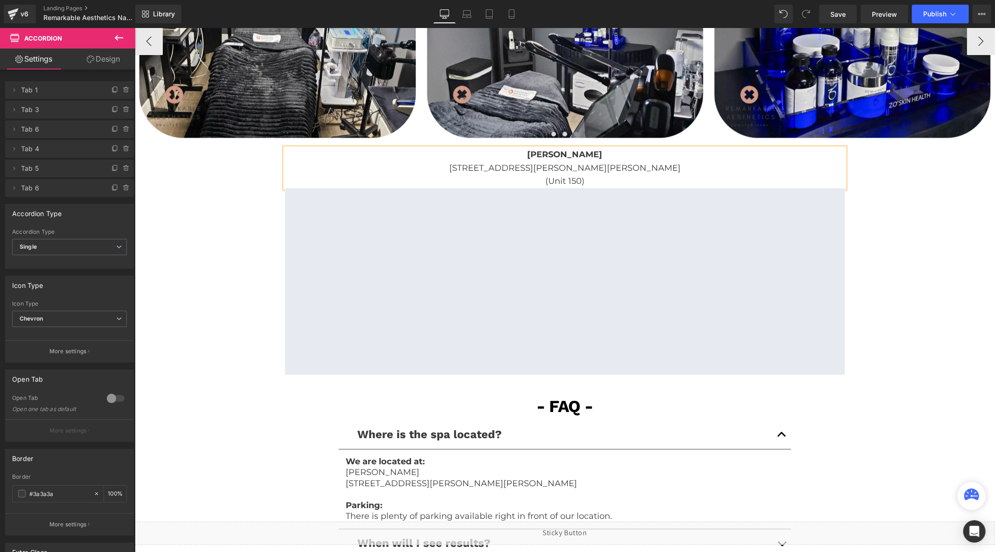
scroll to position [1711, 0]
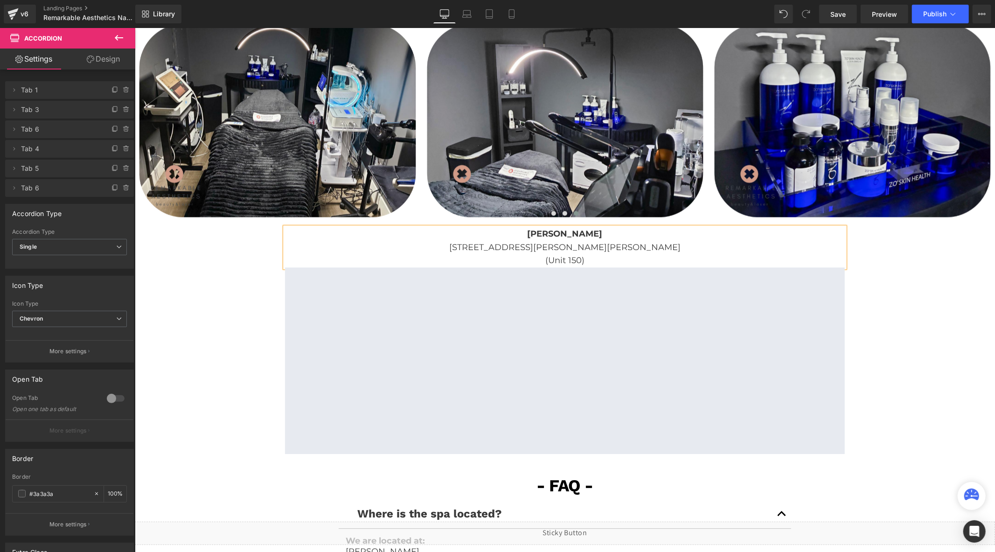
click at [588, 255] on p "[STREET_ADDRESS][PERSON_NAME][PERSON_NAME] (Unit 150)" at bounding box center [565, 253] width 560 height 27
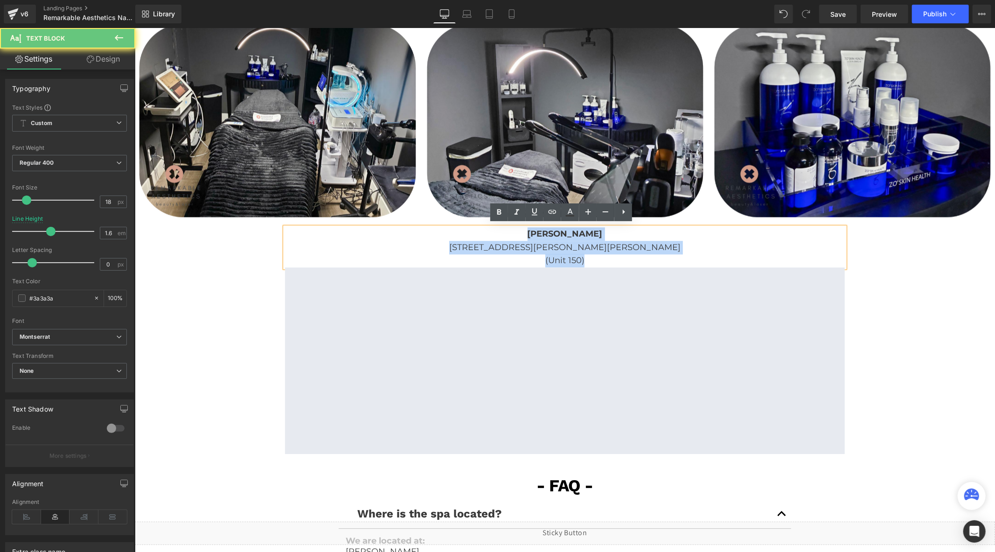
drag, startPoint x: 590, startPoint y: 258, endPoint x: 526, endPoint y: 234, distance: 68.8
click at [526, 234] on div "[PERSON_NAME] [STREET_ADDRESS][PERSON_NAME][PERSON_NAME]" at bounding box center [565, 247] width 560 height 40
copy div "[PERSON_NAME] [STREET_ADDRESS][PERSON_NAME][PERSON_NAME]"
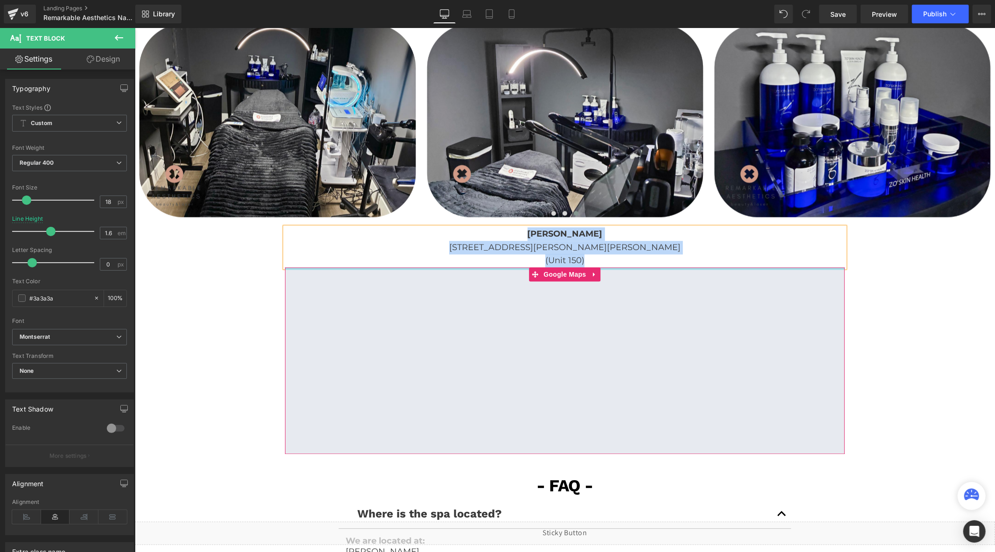
scroll to position [1970, 0]
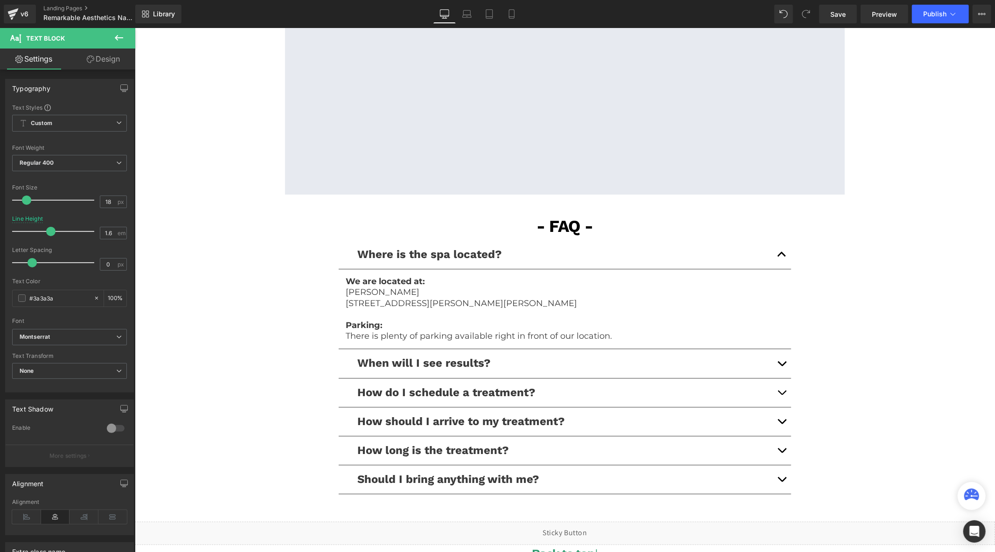
drag, startPoint x: 429, startPoint y: 305, endPoint x: 455, endPoint y: 303, distance: 26.2
click at [433, 305] on p "[STREET_ADDRESS][PERSON_NAME][PERSON_NAME]" at bounding box center [564, 303] width 439 height 11
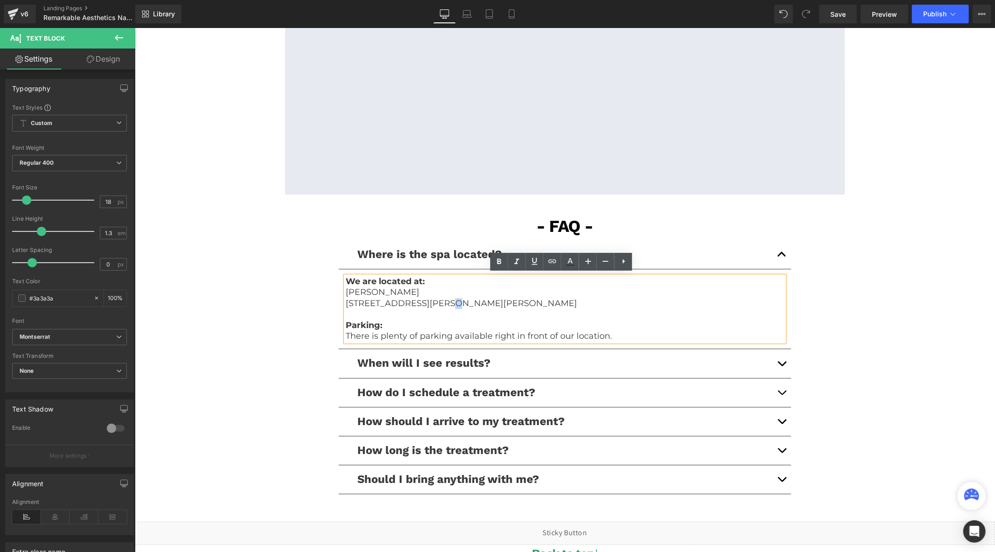
drag, startPoint x: 552, startPoint y: 301, endPoint x: 342, endPoint y: 289, distance: 210.4
click at [345, 289] on div "We are located at: [PERSON_NAME] plaza [STREET_ADDRESS][PERSON_NAME][PERSON_NAM…" at bounding box center [564, 308] width 439 height 65
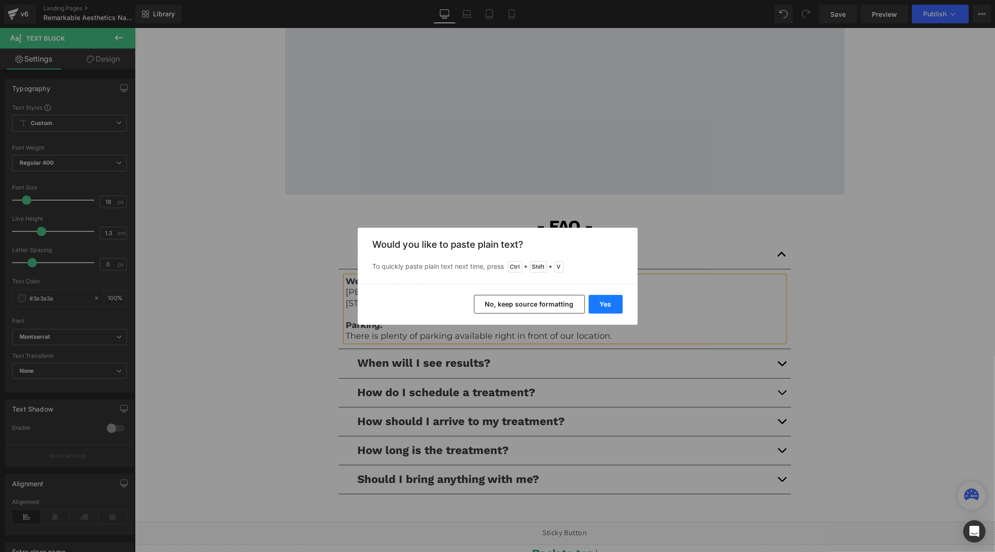
drag, startPoint x: 600, startPoint y: 305, endPoint x: 459, endPoint y: 276, distance: 144.3
click at [600, 305] on button "Yes" at bounding box center [606, 304] width 34 height 19
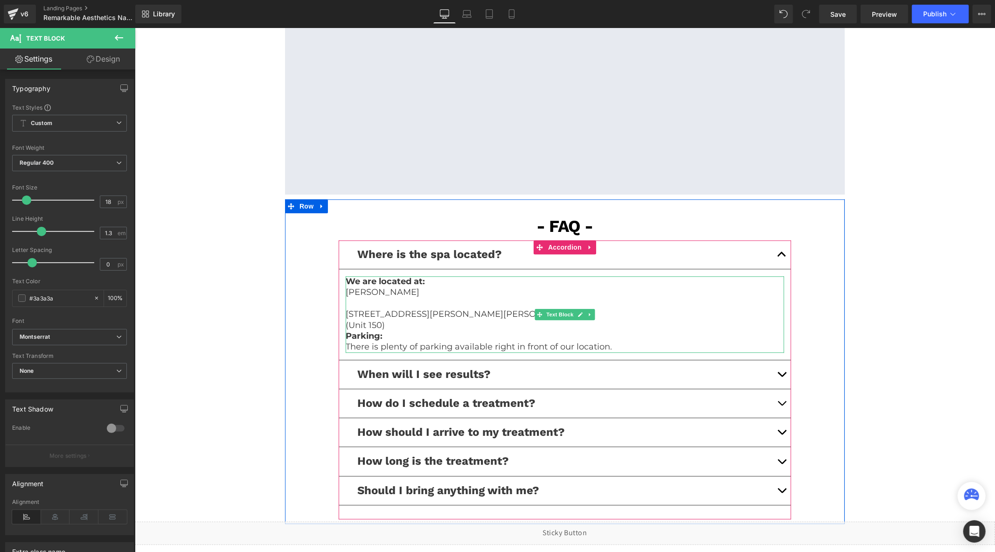
click at [368, 300] on p at bounding box center [564, 303] width 439 height 11
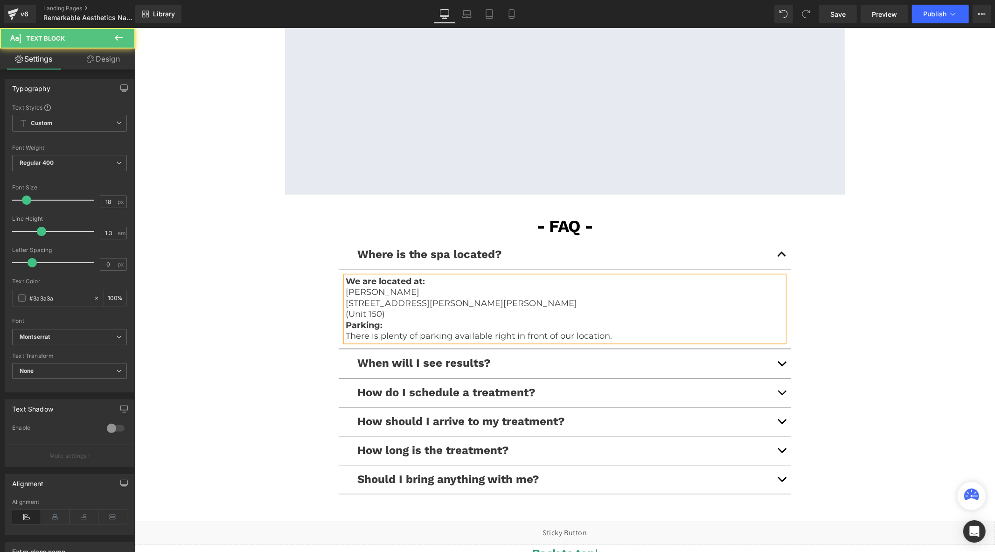
click at [386, 308] on p "(Unit 150)" at bounding box center [564, 313] width 439 height 11
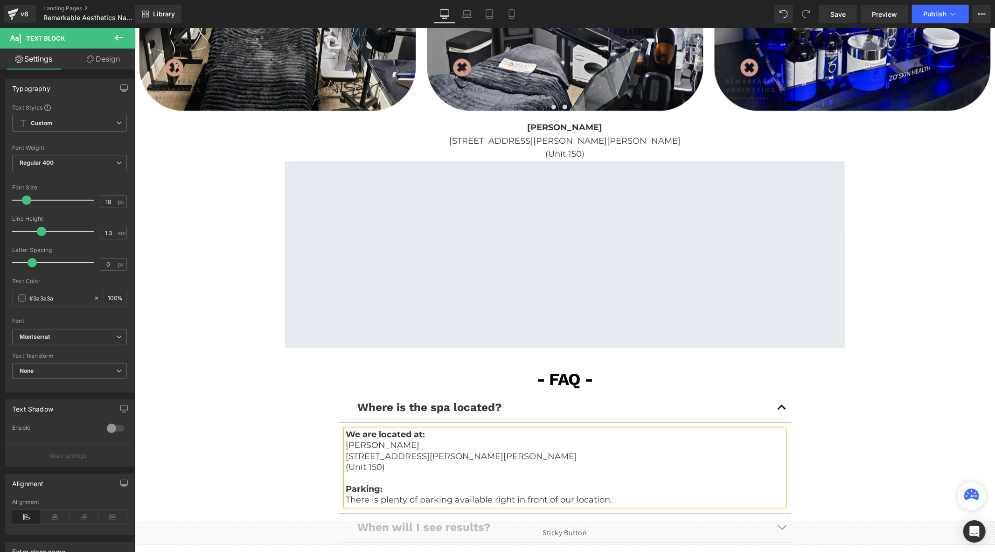
scroll to position [1711, 0]
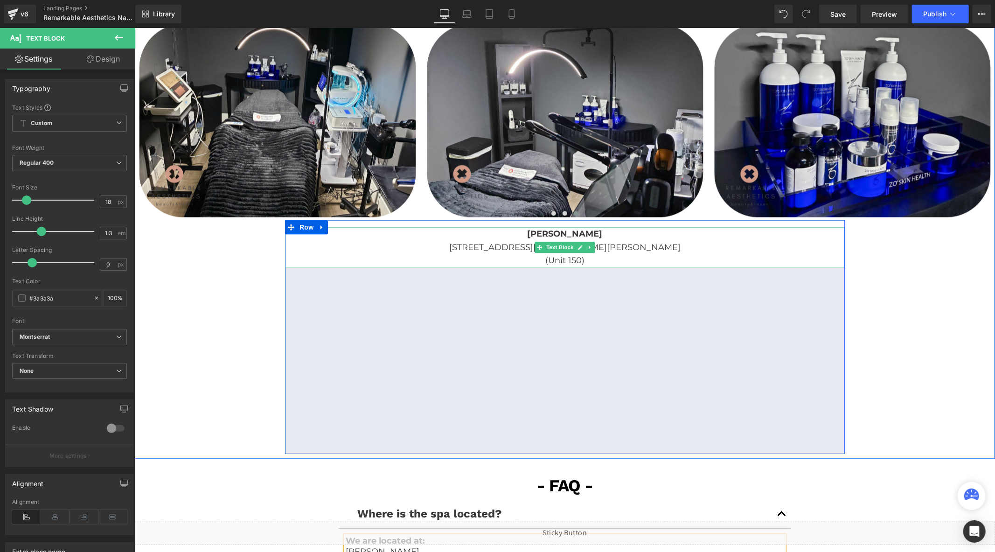
click at [559, 255] on p "[STREET_ADDRESS][PERSON_NAME][PERSON_NAME] (Unit 150)" at bounding box center [565, 253] width 560 height 27
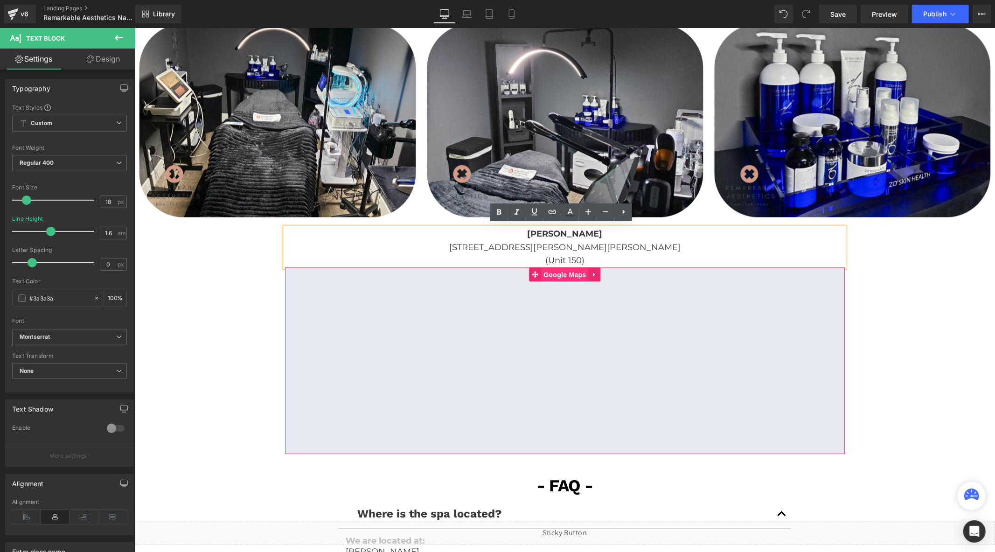
click at [563, 277] on span "Google Maps" at bounding box center [564, 274] width 47 height 14
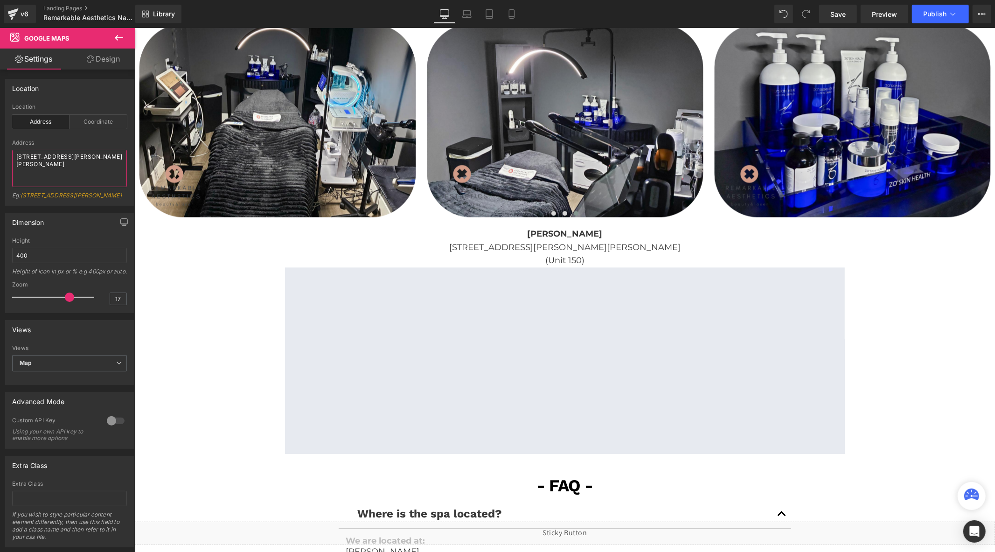
drag, startPoint x: 108, startPoint y: 164, endPoint x: -12, endPoint y: 152, distance: 120.6
click at [0, 152] on html "Google Maps You are previewing how the will restyle your page. You can not edit…" at bounding box center [497, 276] width 995 height 552
click at [27, 165] on textarea "[STREET_ADDRESS][PERSON_NAME][PERSON_NAME]" at bounding box center [69, 168] width 115 height 37
click at [19, 157] on textarea "[STREET_ADDRESS][PERSON_NAME][PERSON_NAME]" at bounding box center [69, 168] width 115 height 37
click at [16, 159] on textarea "[STREET_ADDRESS][PERSON_NAME][PERSON_NAME]" at bounding box center [69, 168] width 115 height 37
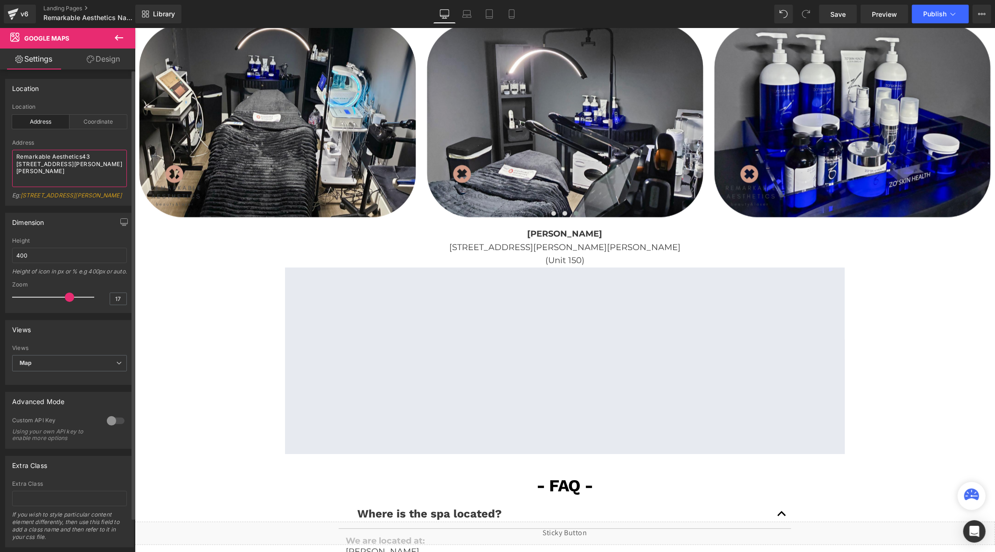
type textarea "Remarkable Aesthetics [STREET_ADDRESS][PERSON_NAME][PERSON_NAME]"
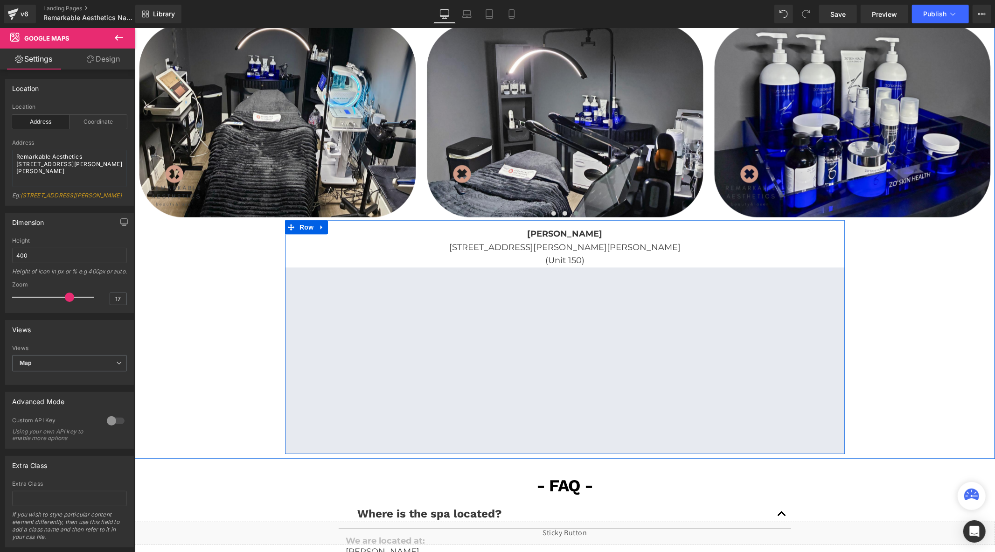
click at [560, 259] on p "[STREET_ADDRESS][PERSON_NAME][PERSON_NAME] (Unit 150)" at bounding box center [565, 253] width 560 height 27
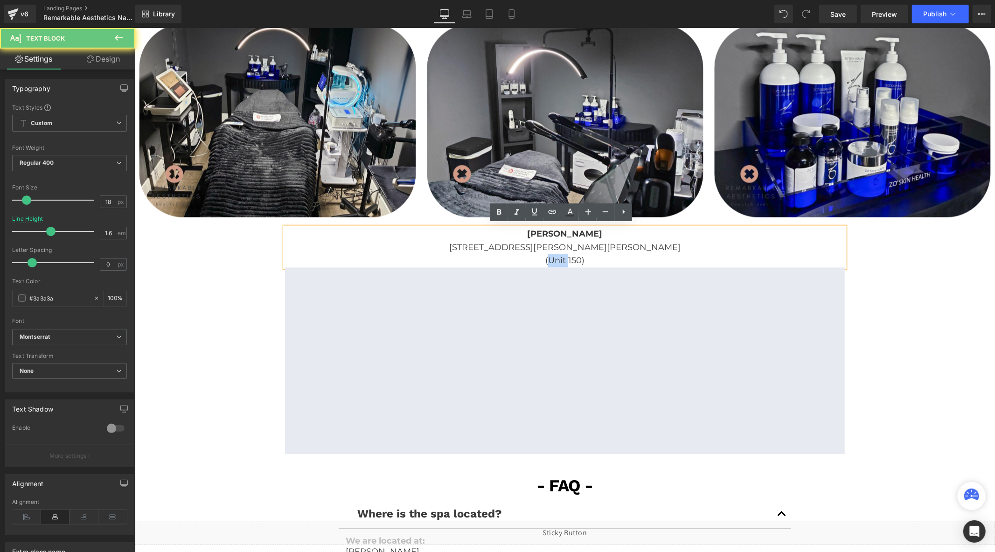
drag, startPoint x: 561, startPoint y: 259, endPoint x: 546, endPoint y: 259, distance: 15.9
click at [546, 259] on p "[STREET_ADDRESS][PERSON_NAME][PERSON_NAME] (Unit 150)" at bounding box center [565, 253] width 560 height 27
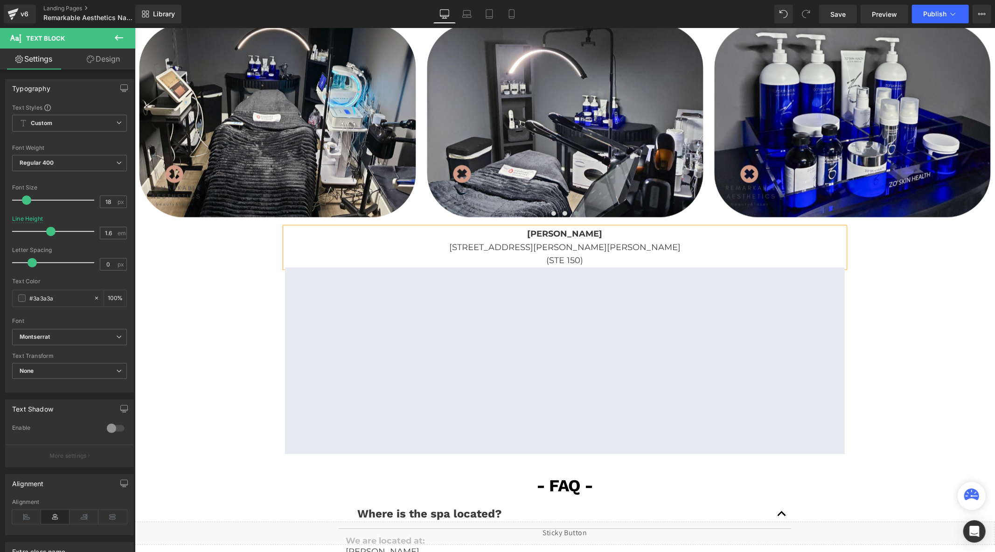
click at [250, 282] on div "- Our Location - Text [GEOGRAPHIC_DATA] Image Image Image" at bounding box center [564, 223] width 861 height 461
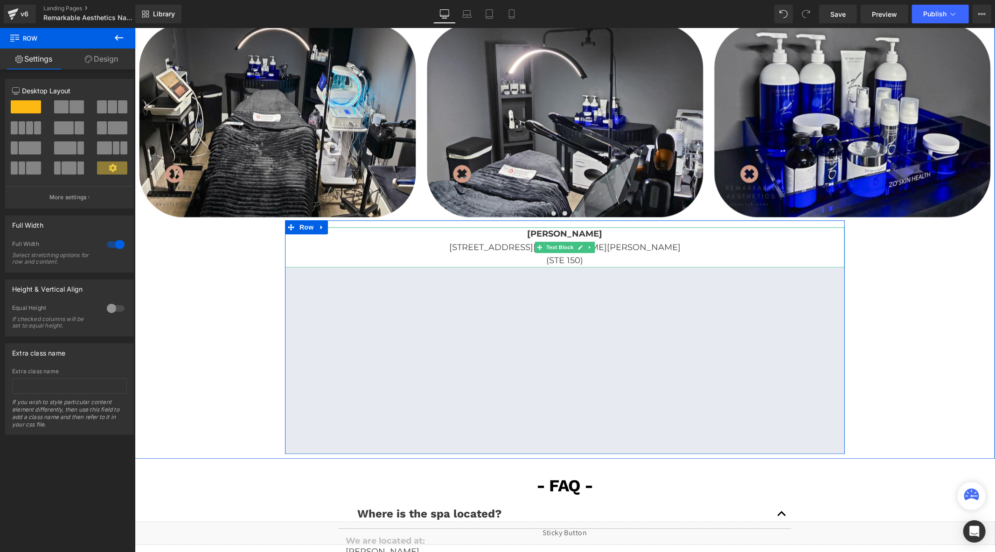
click at [638, 253] on p "[STREET_ADDRESS][PERSON_NAME][PERSON_NAME] (STE 150)" at bounding box center [565, 253] width 560 height 27
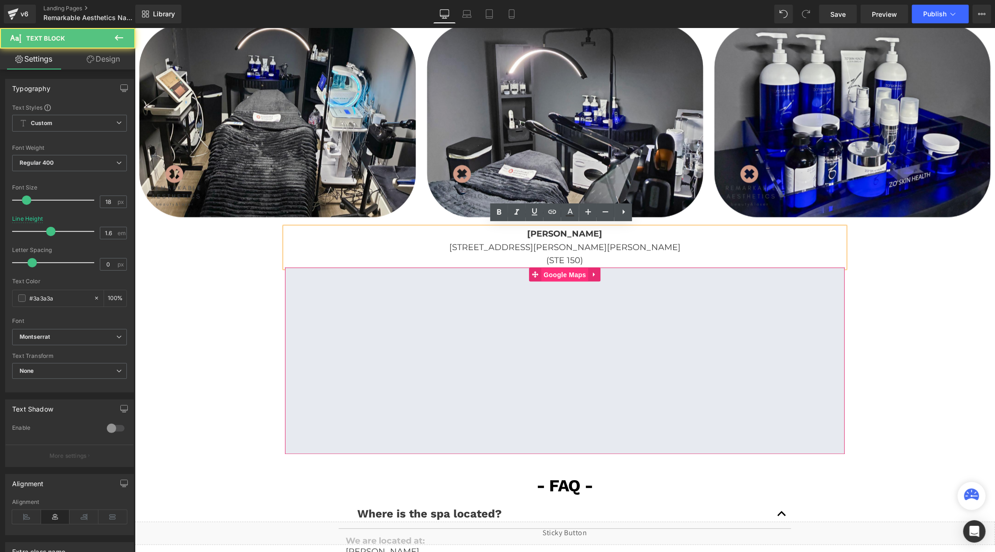
click at [567, 271] on span "Google Maps" at bounding box center [564, 274] width 47 height 14
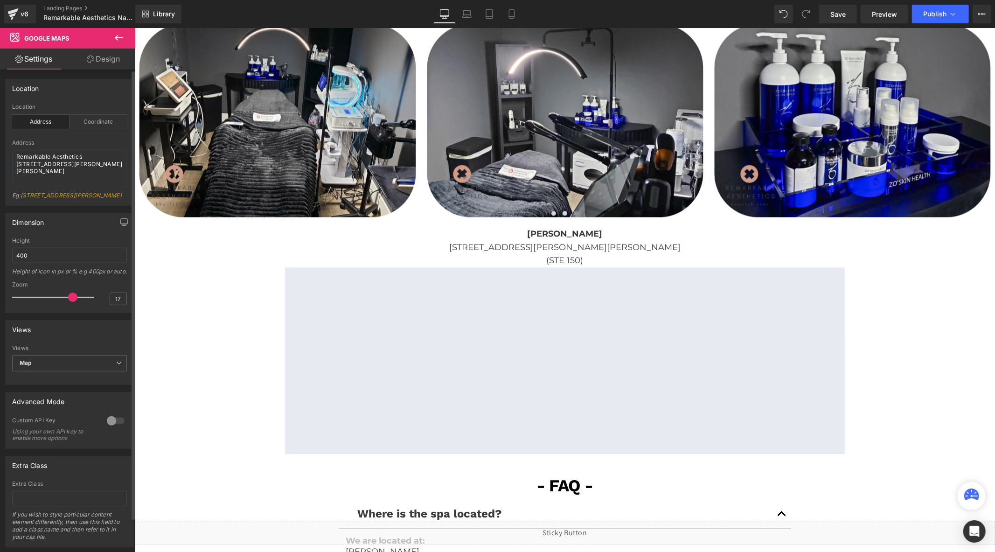
click at [68, 302] on span at bounding box center [72, 297] width 9 height 9
click at [938, 15] on span "Publish" at bounding box center [935, 13] width 23 height 7
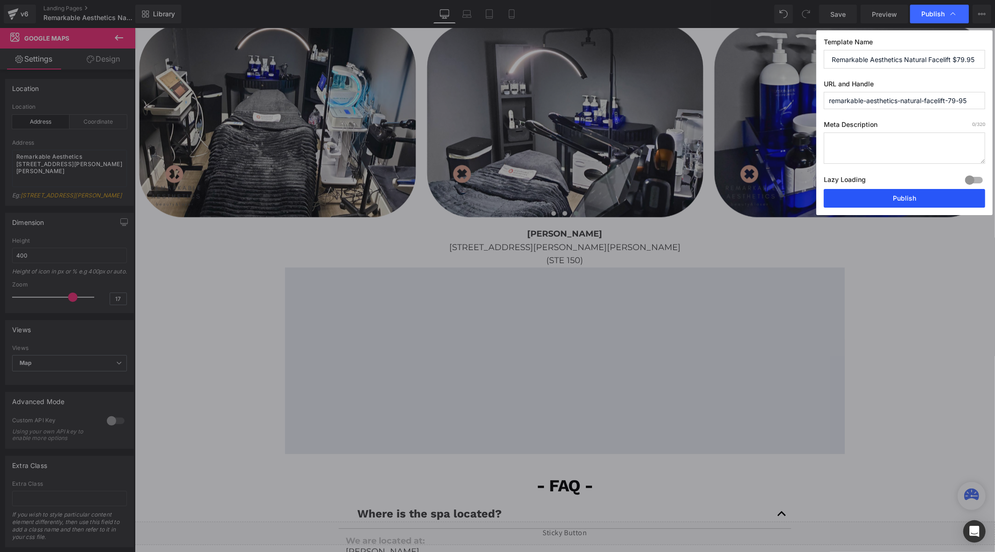
click at [856, 198] on button "Publish" at bounding box center [904, 198] width 161 height 19
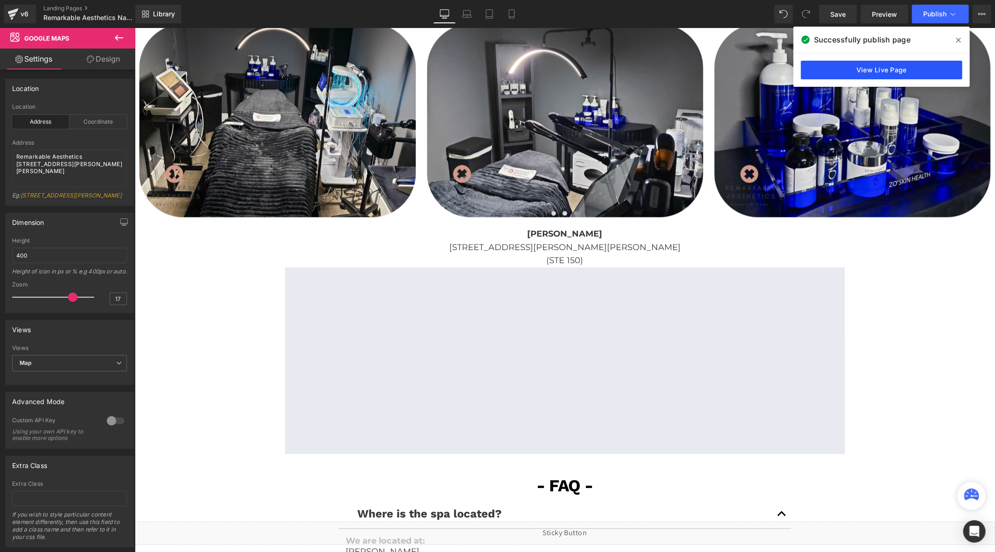
click at [821, 69] on link "View Live Page" at bounding box center [881, 70] width 161 height 19
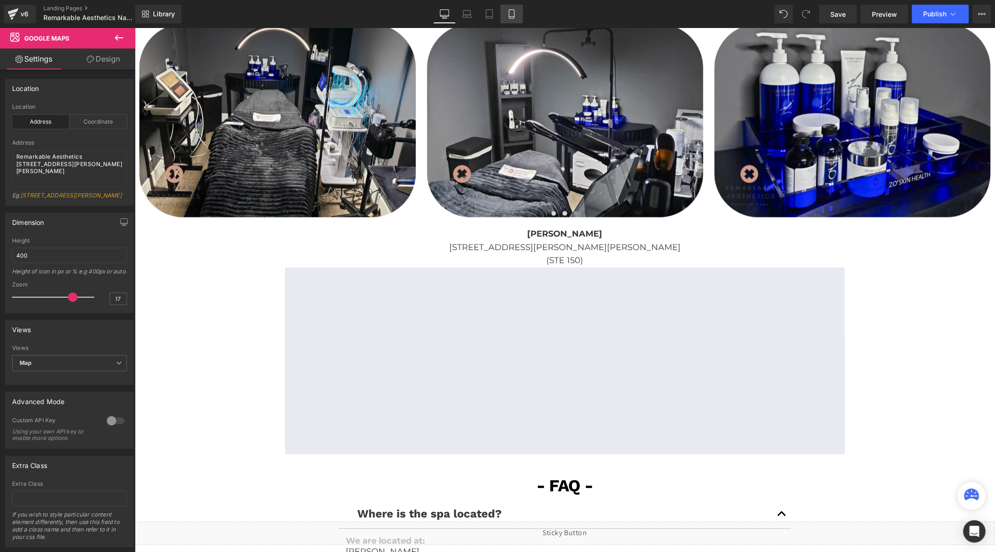
click at [507, 14] on icon at bounding box center [511, 13] width 9 height 9
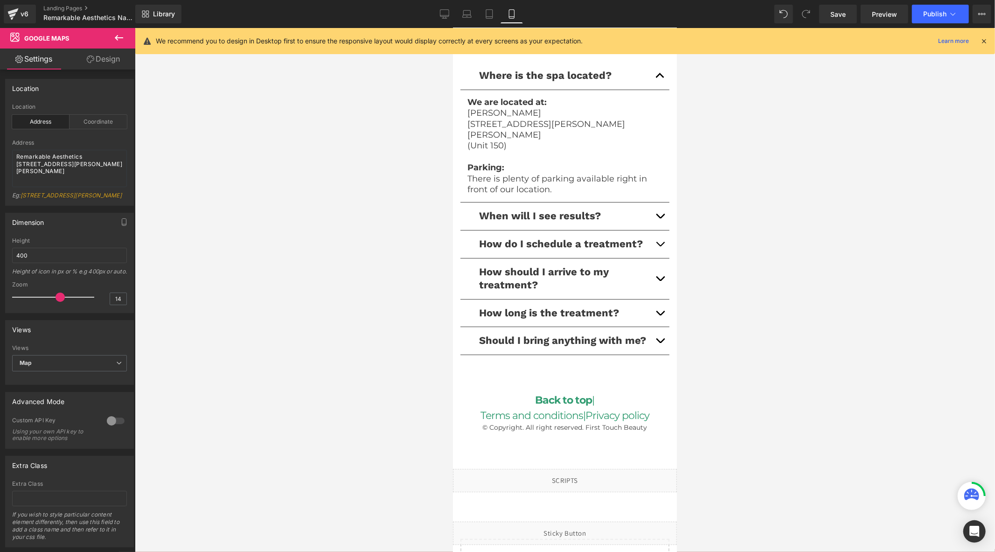
scroll to position [2973, 0]
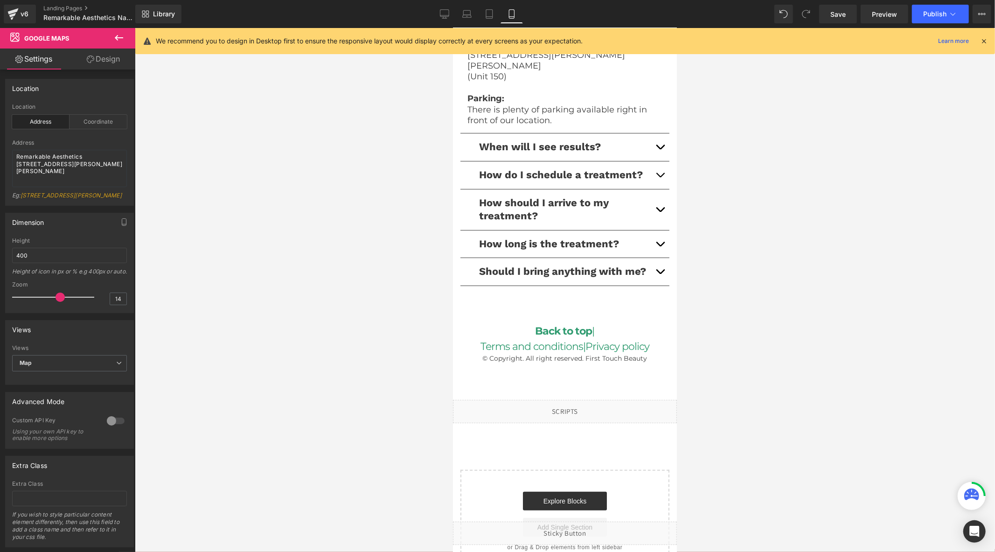
click at [308, 308] on div at bounding box center [565, 290] width 861 height 524
